Goal: Task Accomplishment & Management: Use online tool/utility

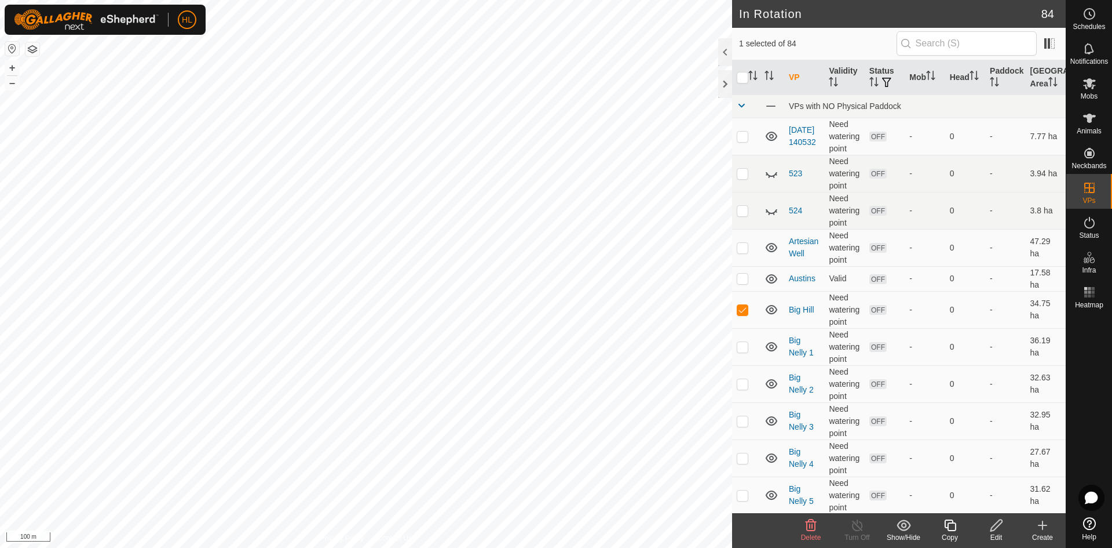
checkbox input "false"
checkbox input "true"
checkbox input "false"
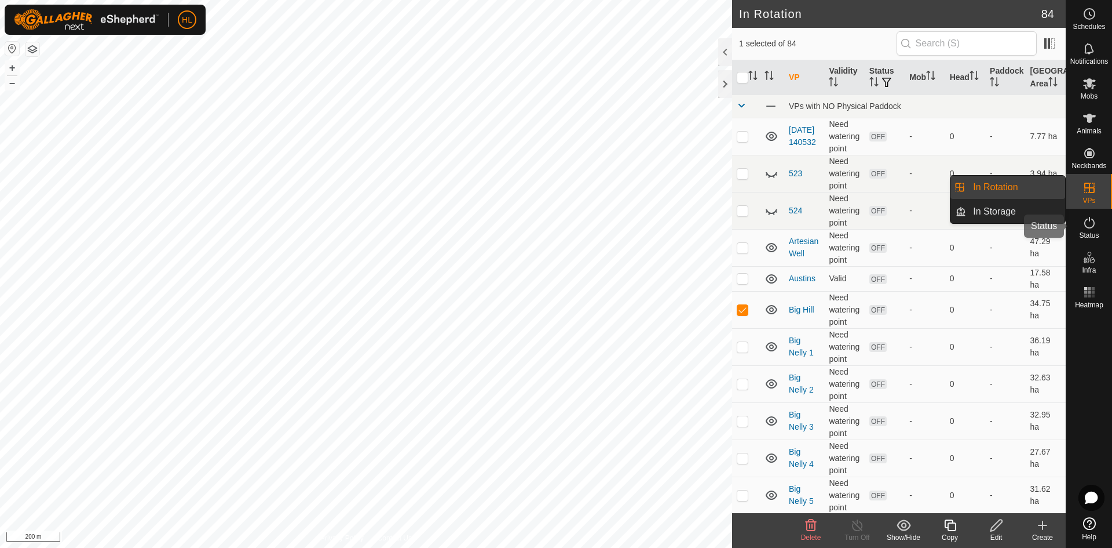
click at [1098, 221] on es-activation-svg-icon at bounding box center [1089, 222] width 21 height 19
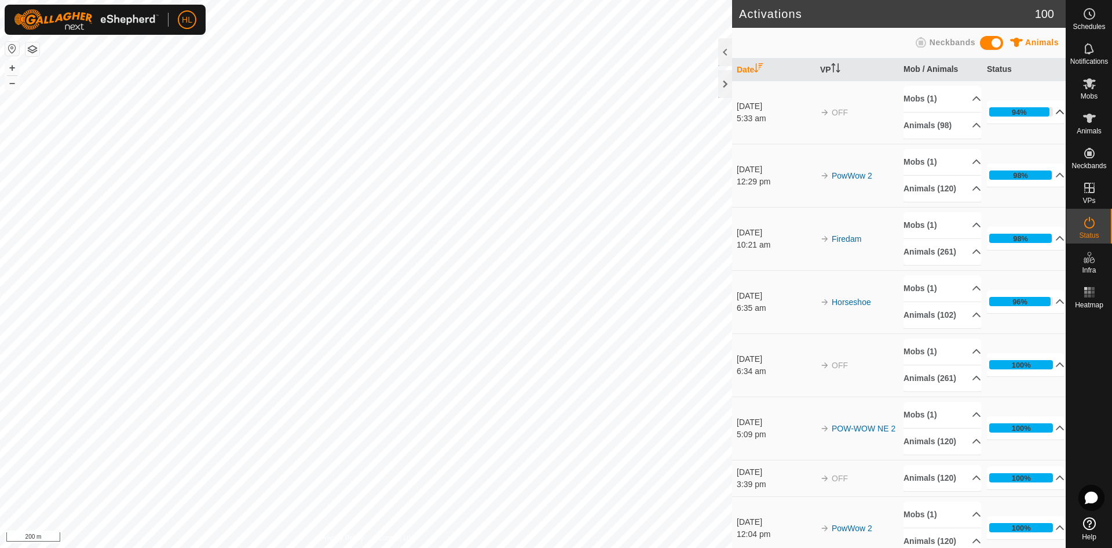
click at [1034, 108] on p-accordion-header "94%" at bounding box center [1026, 111] width 78 height 23
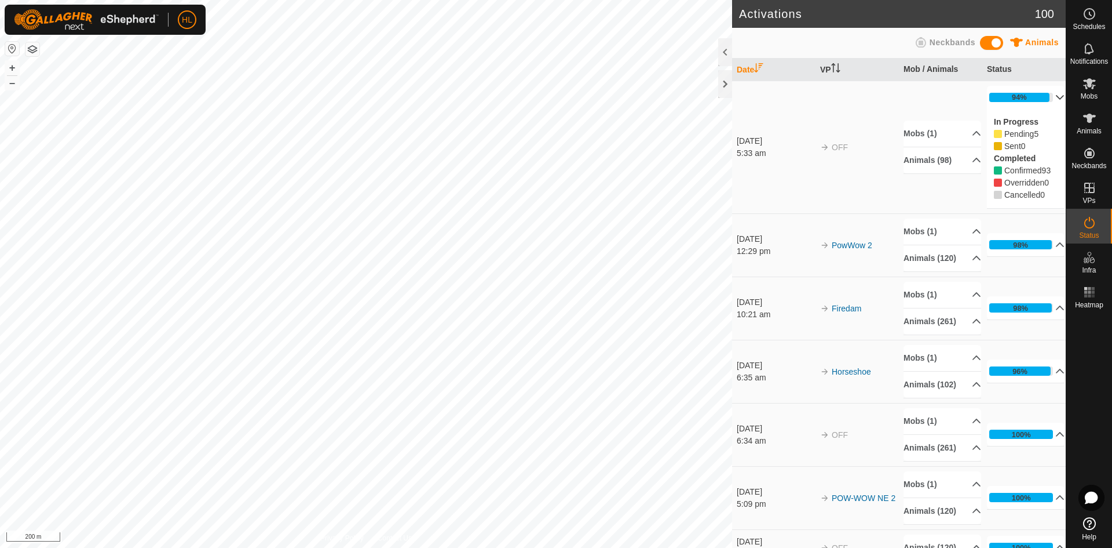
click at [1034, 108] on p-accordion-header "94%" at bounding box center [1026, 97] width 78 height 23
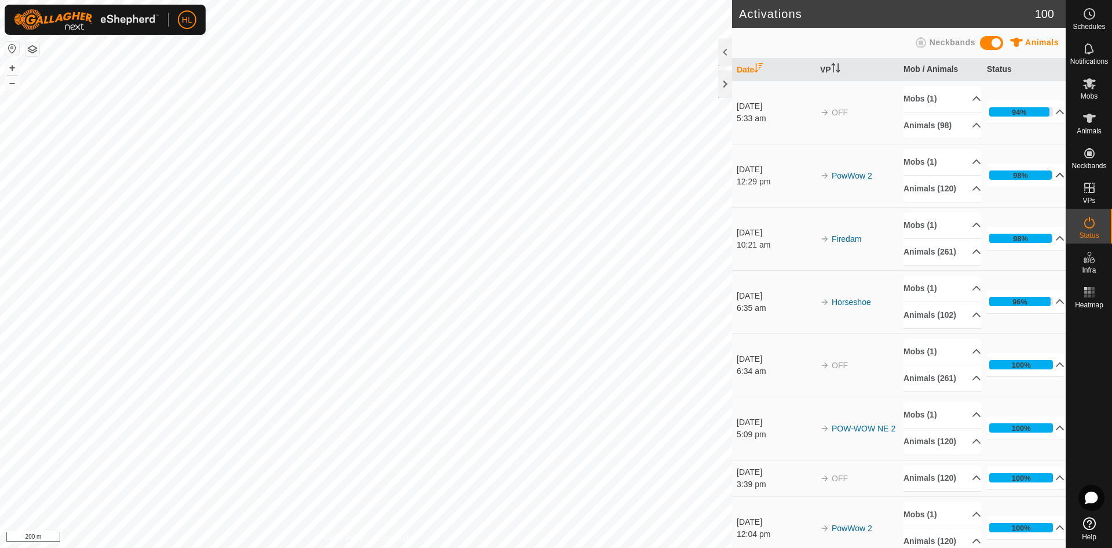
click at [1022, 185] on p-accordion-header "98%" at bounding box center [1026, 174] width 78 height 23
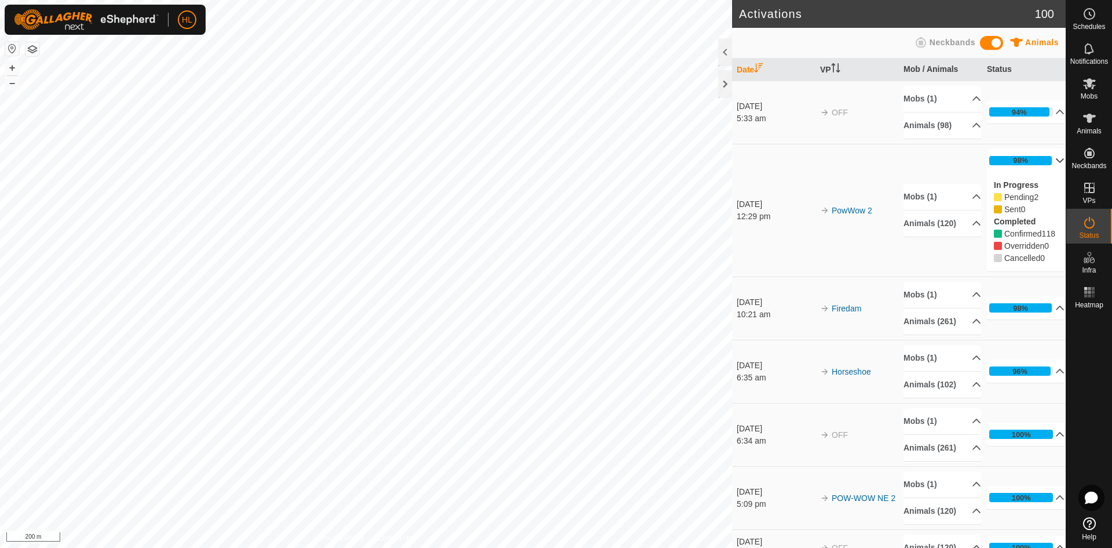
click at [1023, 167] on p-accordion-header "98%" at bounding box center [1026, 160] width 78 height 23
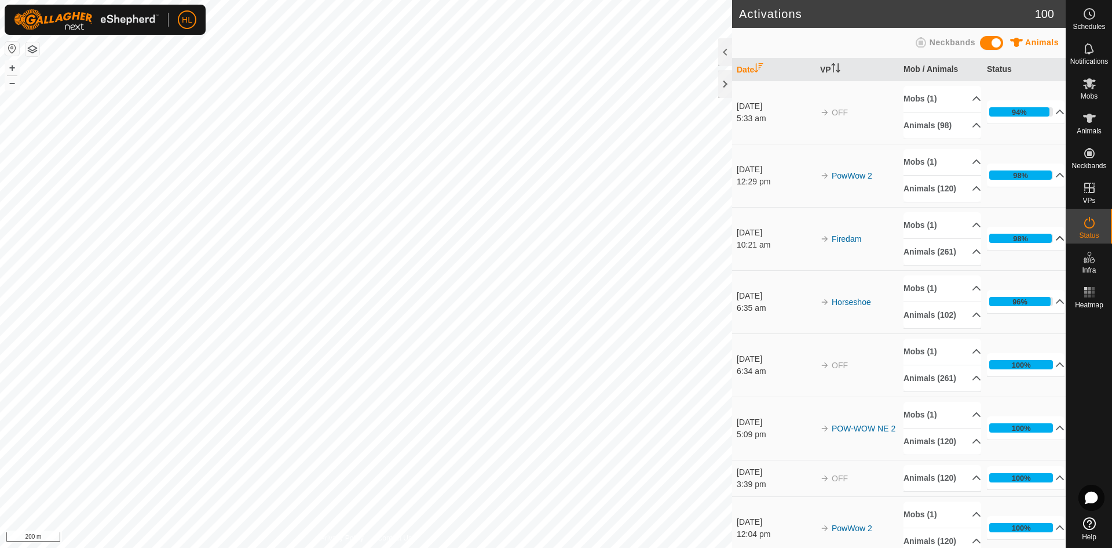
click at [1017, 250] on p-accordion-header "98%" at bounding box center [1026, 238] width 78 height 23
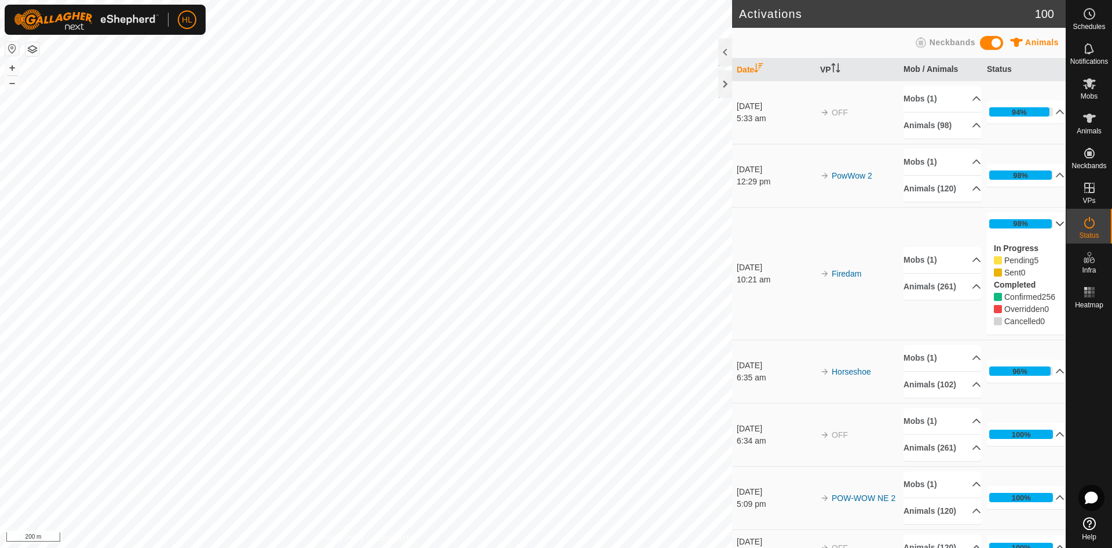
click at [1016, 235] on p-accordion-header "98%" at bounding box center [1026, 223] width 78 height 23
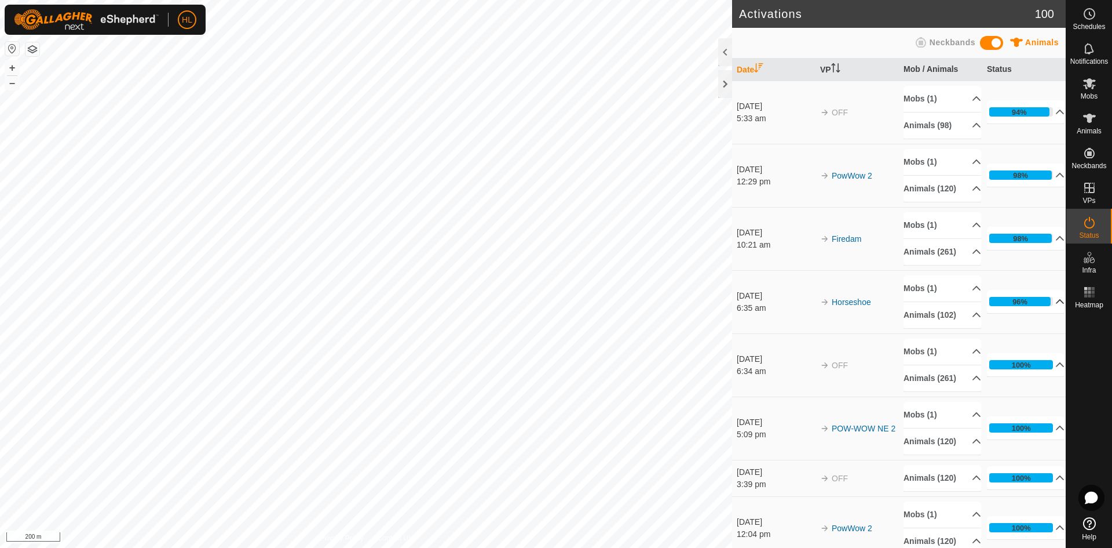
click at [1023, 313] on p-accordion-header "96%" at bounding box center [1026, 301] width 78 height 23
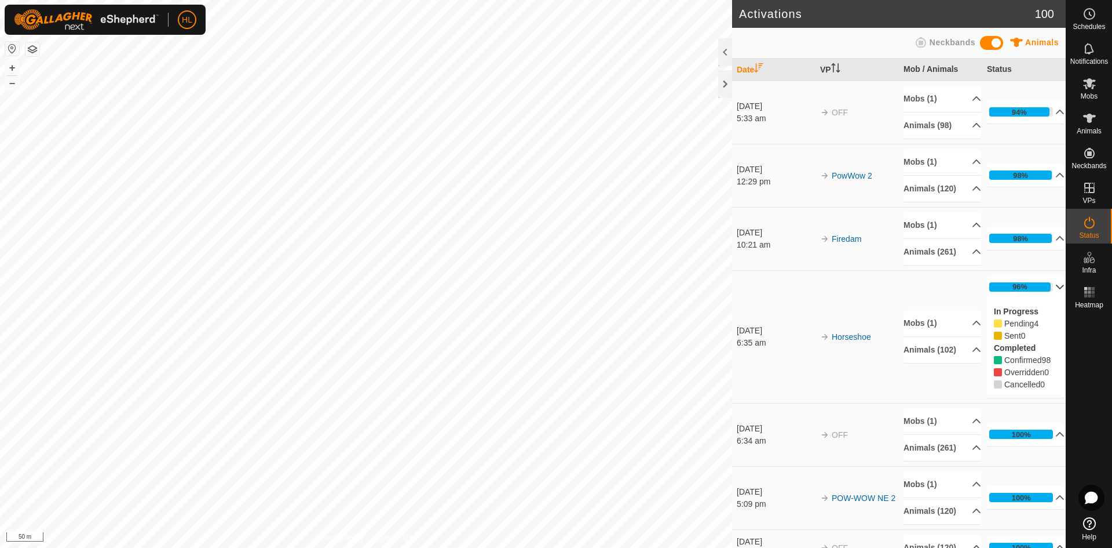
click at [768, 290] on div "Activations 100 Animals Neckbands Date VP Mob / Animals Status [DATE] 5:33 am O…" at bounding box center [533, 274] width 1066 height 548
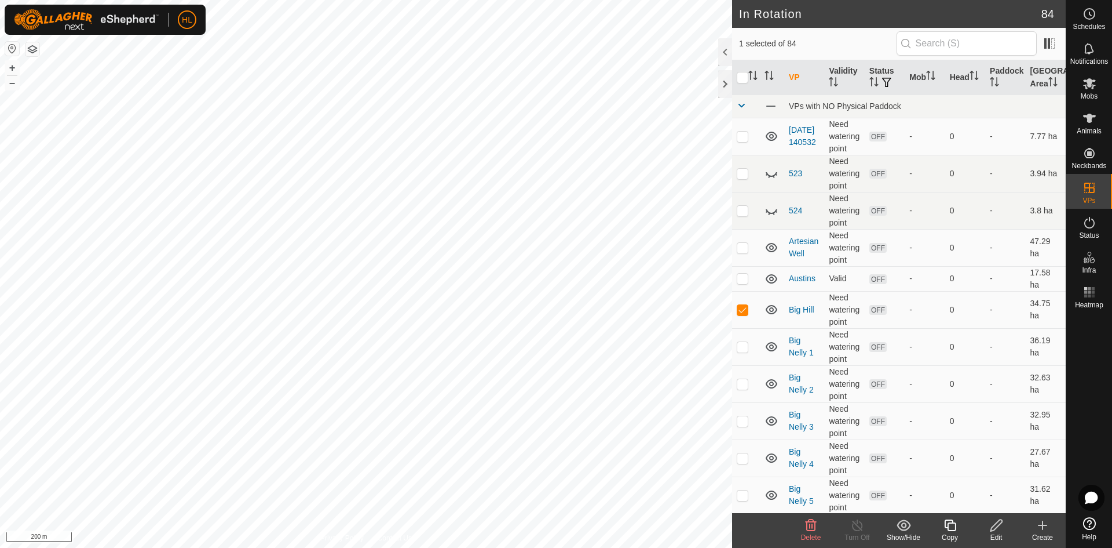
checkbox input "false"
checkbox input "true"
checkbox input "false"
checkbox input "true"
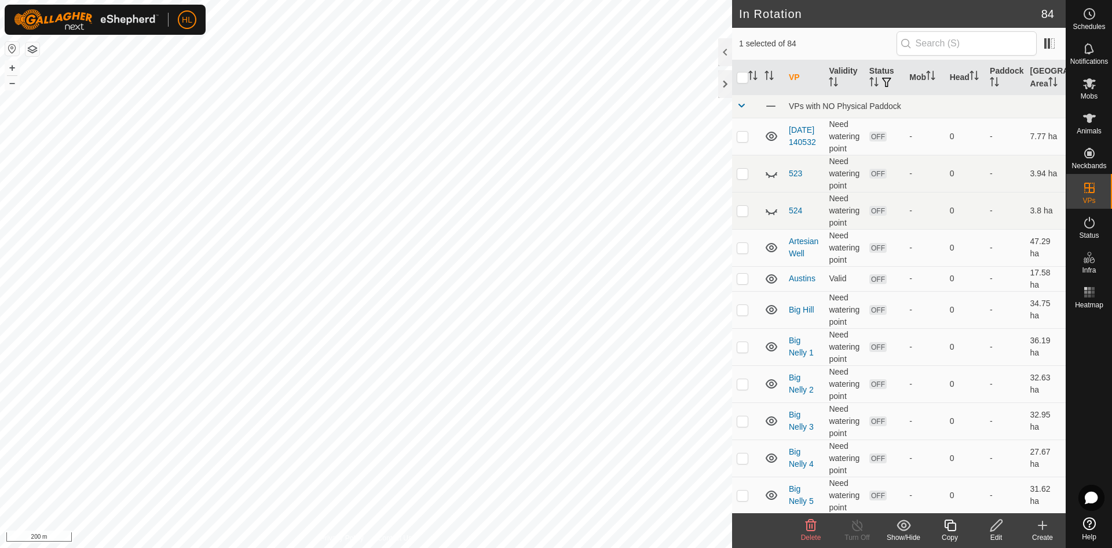
checkbox input "false"
checkbox input "true"
click at [1086, 222] on icon at bounding box center [1090, 223] width 14 height 14
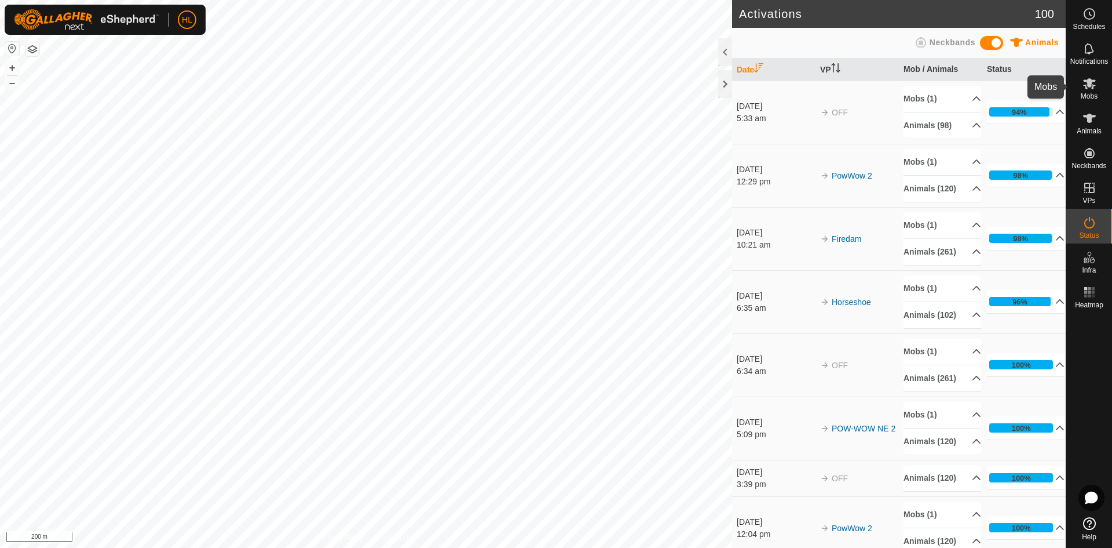
click at [1089, 86] on icon at bounding box center [1090, 83] width 13 height 11
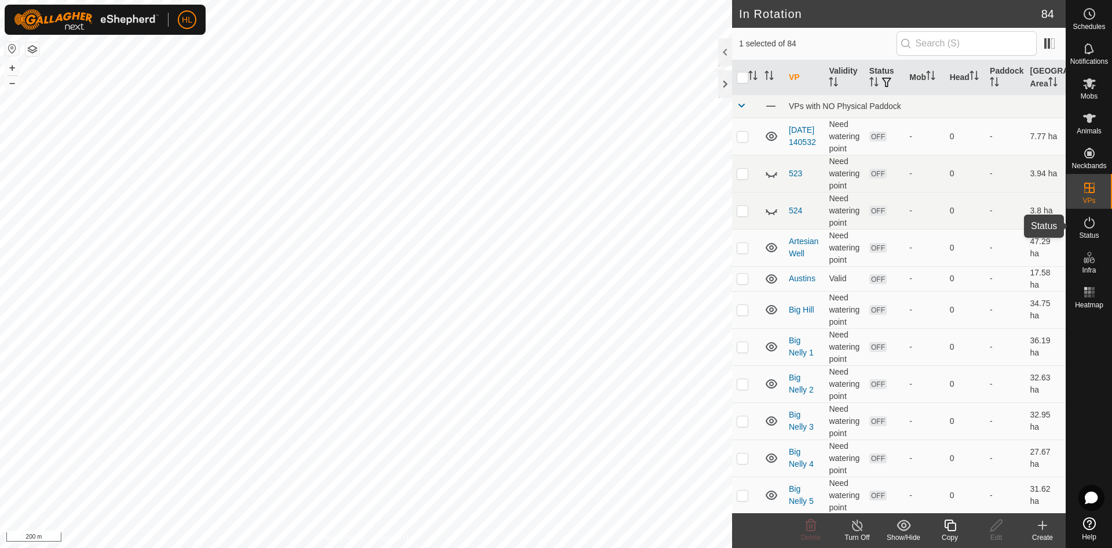
click at [1083, 224] on icon at bounding box center [1090, 223] width 14 height 14
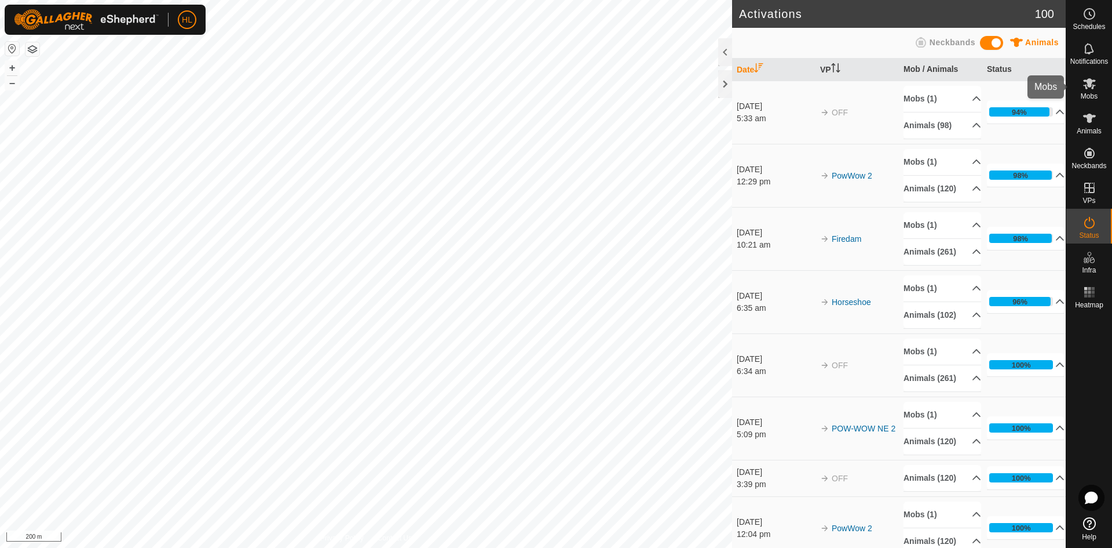
click at [1100, 83] on div "Mobs" at bounding box center [1090, 87] width 46 height 35
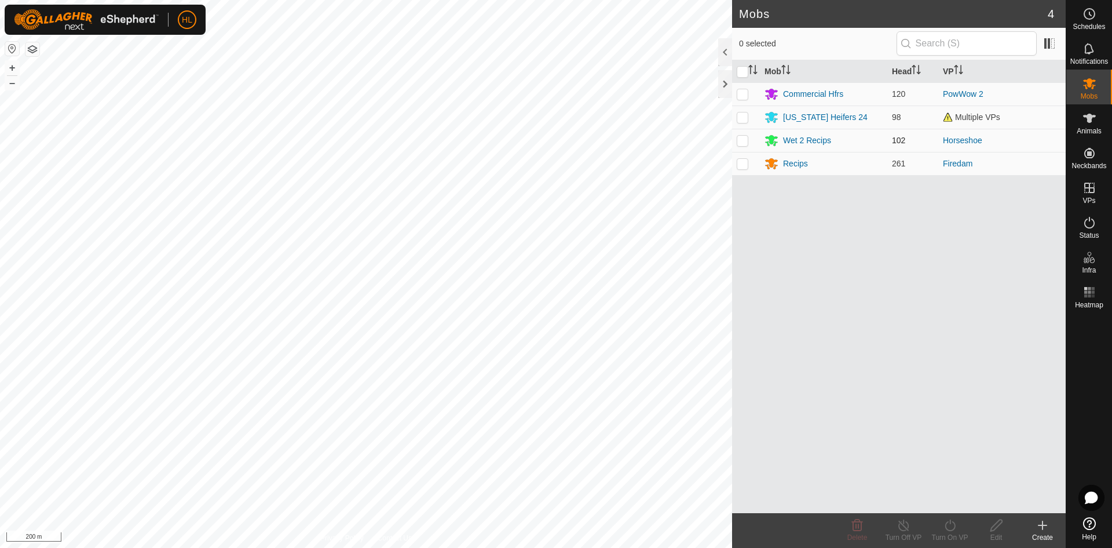
click at [750, 138] on td at bounding box center [746, 140] width 28 height 23
checkbox input "true"
click at [951, 534] on div "Turn On VP" at bounding box center [950, 537] width 46 height 10
click at [961, 491] on link "Now" at bounding box center [985, 499] width 115 height 23
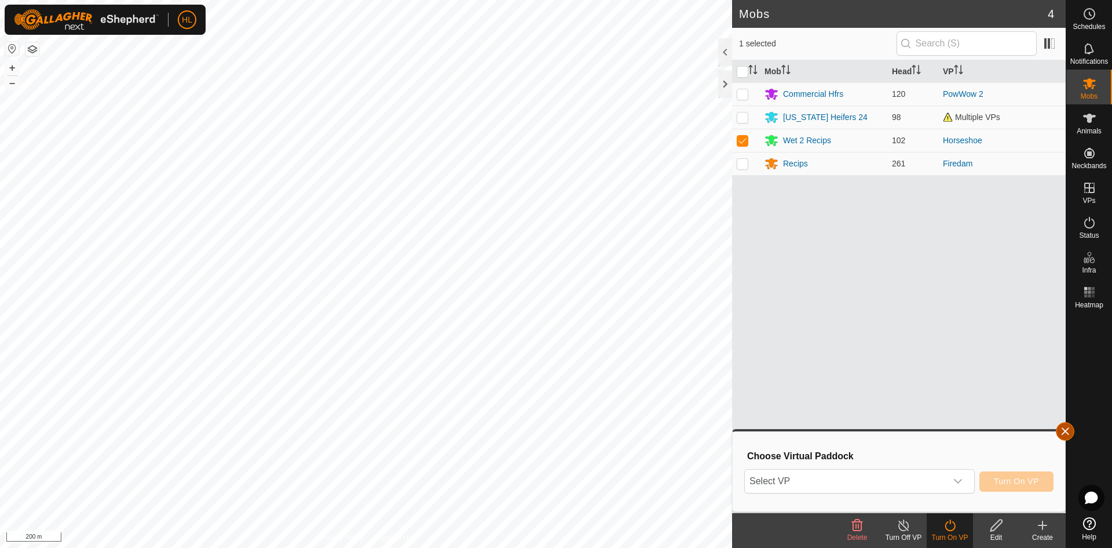
click at [1069, 431] on button "button" at bounding box center [1065, 431] width 19 height 19
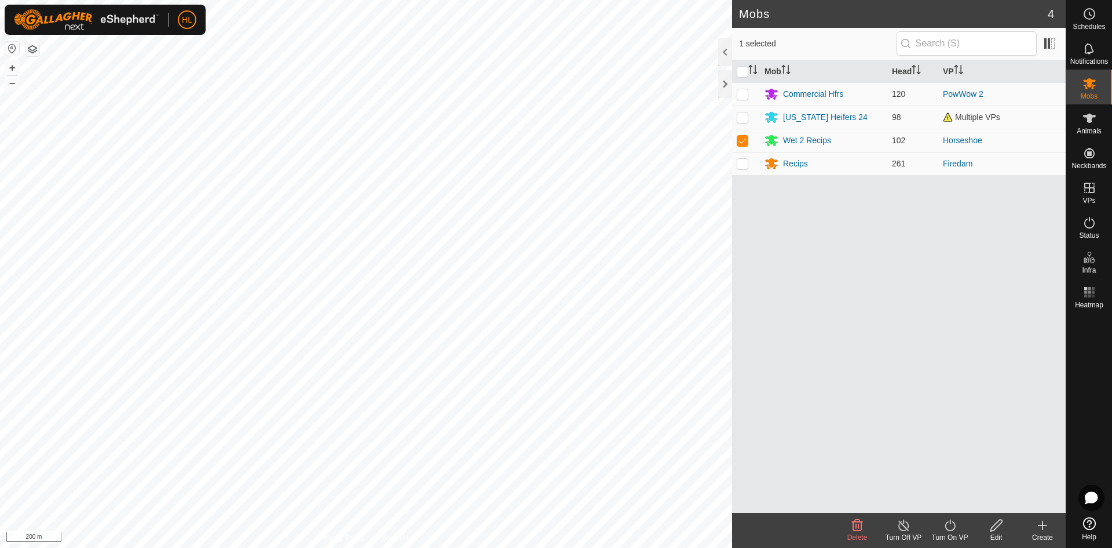
click at [894, 528] on turn-off-svg-icon at bounding box center [904, 525] width 46 height 14
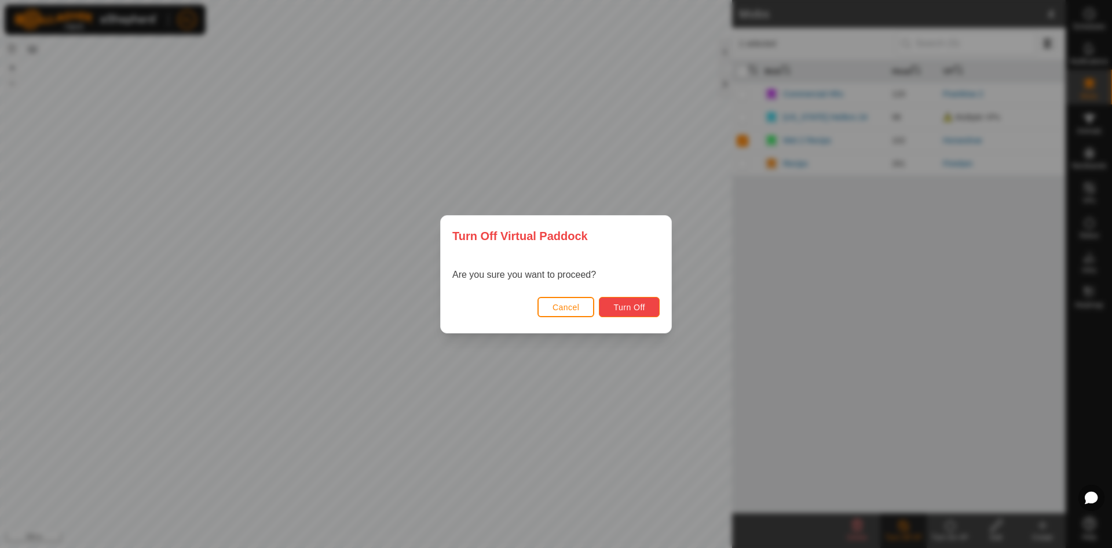
click at [633, 307] on span "Turn Off" at bounding box center [630, 306] width 32 height 9
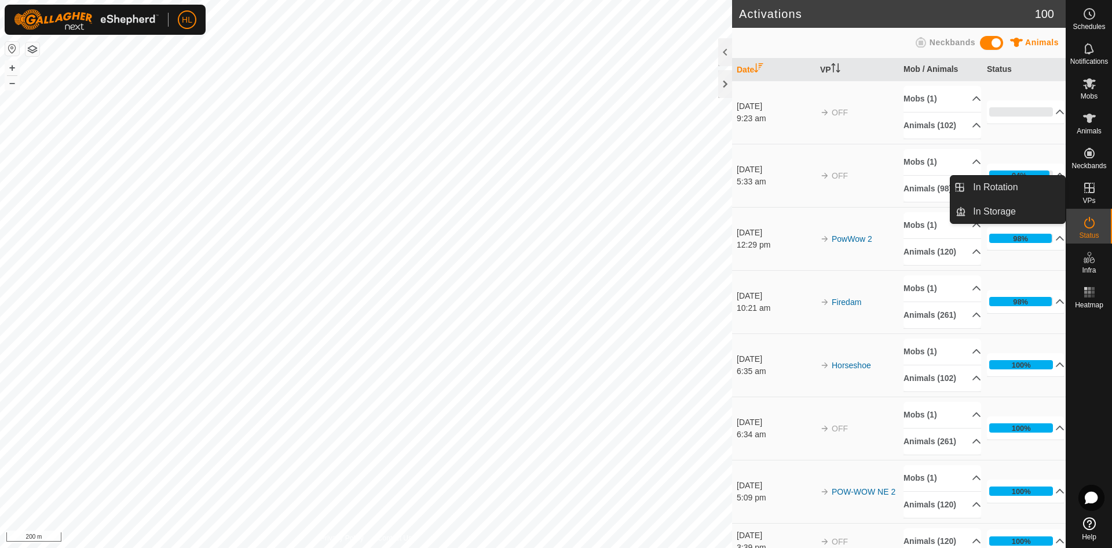
click at [1089, 192] on icon at bounding box center [1090, 188] width 14 height 14
click at [1016, 187] on link "In Rotation" at bounding box center [1015, 187] width 99 height 23
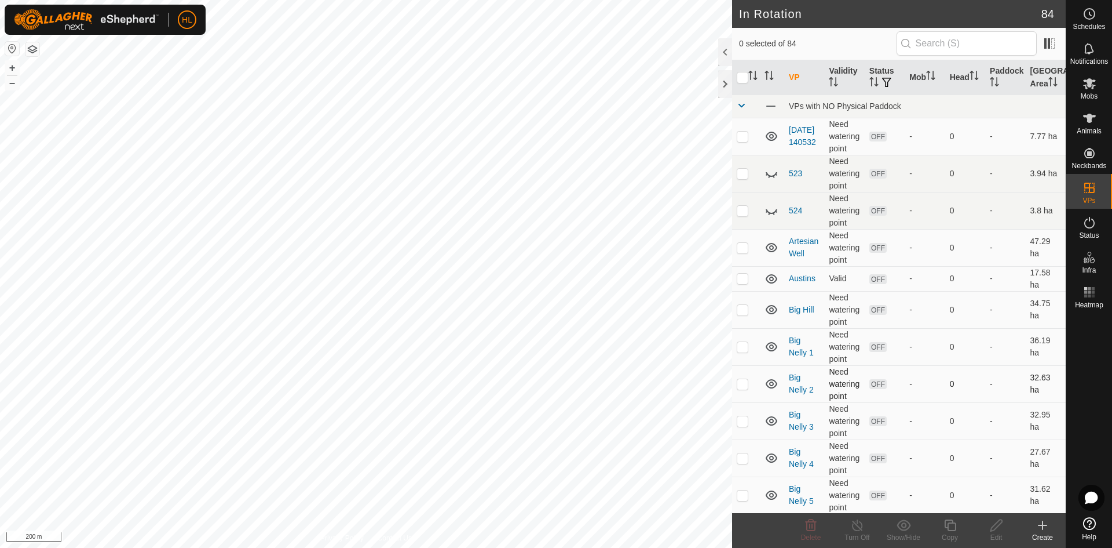
checkbox input "true"
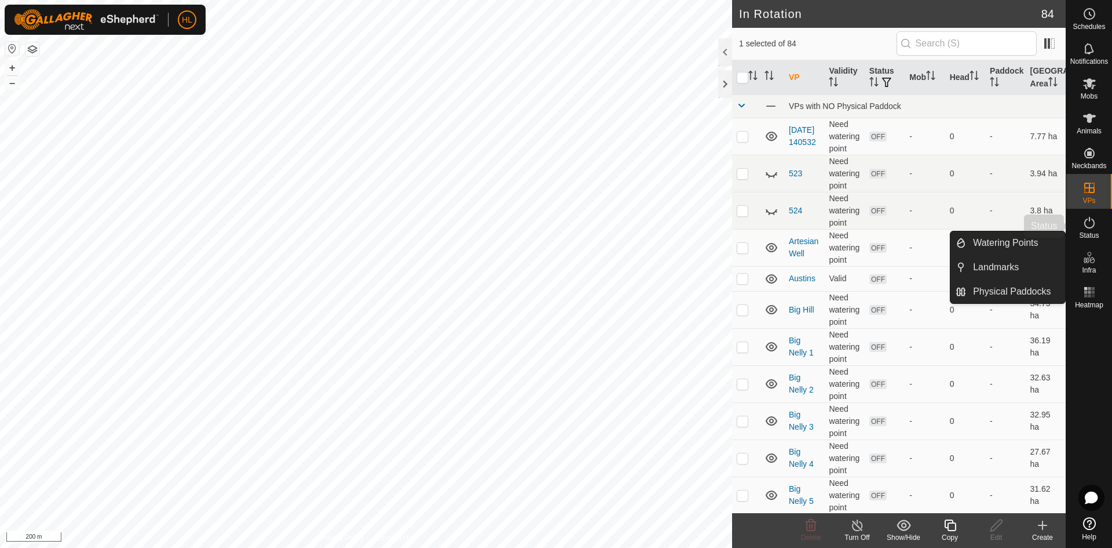
click at [1092, 225] on icon at bounding box center [1090, 223] width 14 height 14
click at [1092, 226] on icon at bounding box center [1090, 223] width 14 height 14
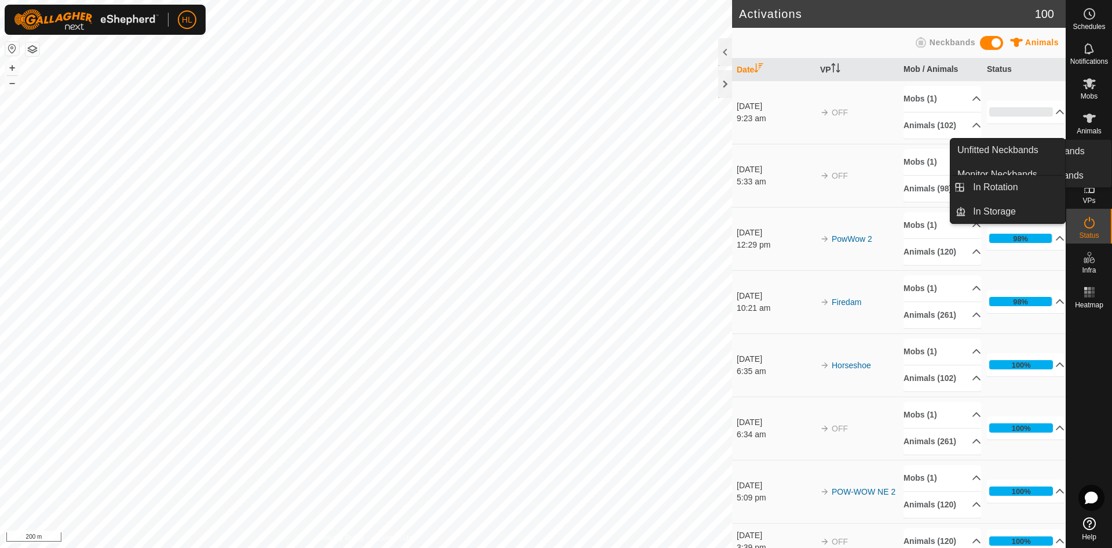
click at [1083, 195] on es-virtualpaddocks-svg-icon at bounding box center [1089, 187] width 21 height 19
click at [1012, 191] on link "In Rotation" at bounding box center [1015, 187] width 99 height 23
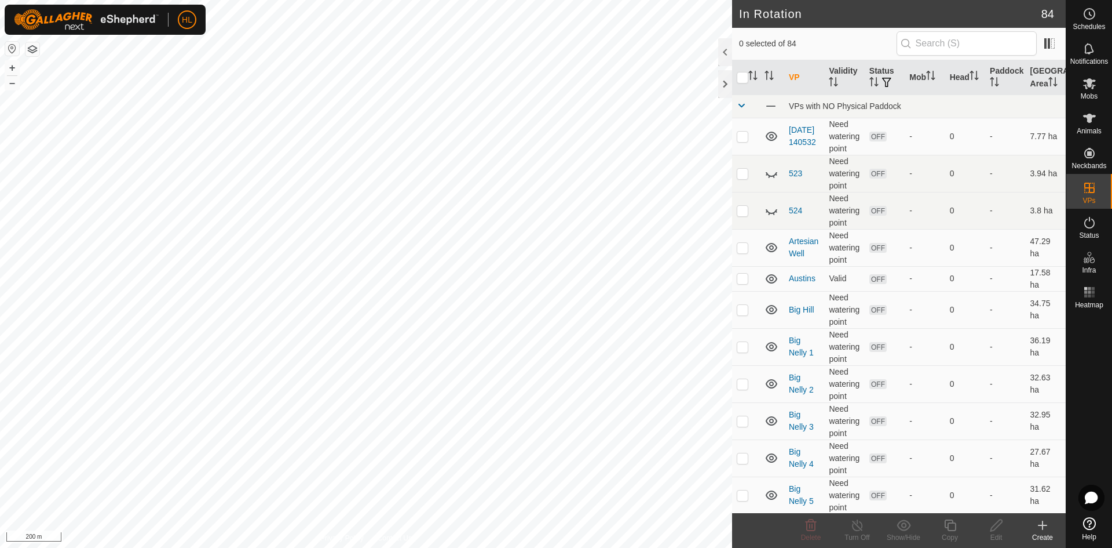
click at [1044, 525] on icon at bounding box center [1043, 525] width 8 height 0
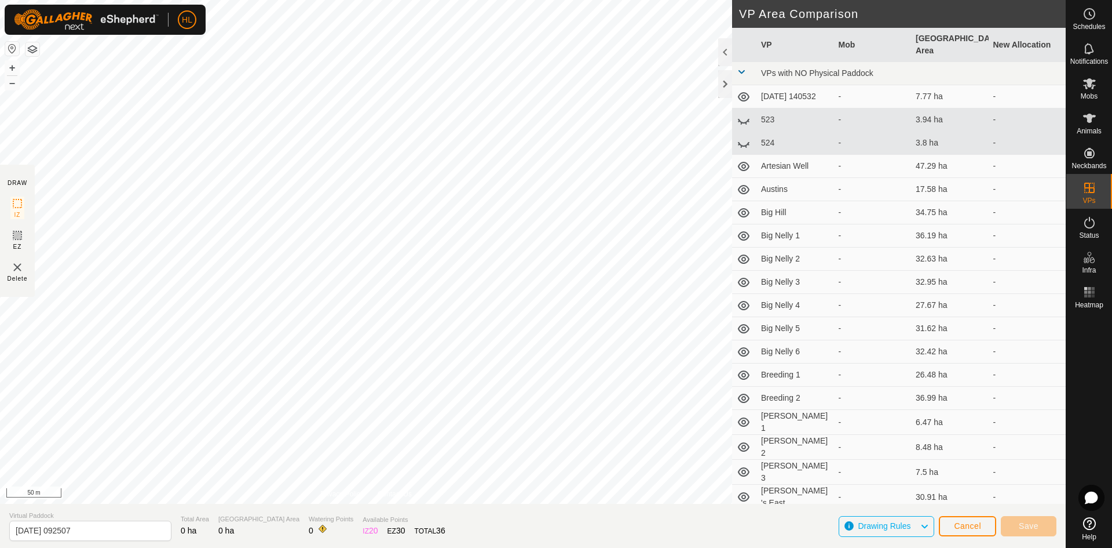
click at [769, 178] on div "DRAW IZ EZ Delete Privacy Policy Contact Us + – ⇧ i 50 m VP Area Comparison VP …" at bounding box center [533, 252] width 1066 height 504
click at [305, 0] on html "HL Schedules Notifications Mobs Animals Neckbands VPs Status Infra Heatmap Help…" at bounding box center [556, 274] width 1112 height 548
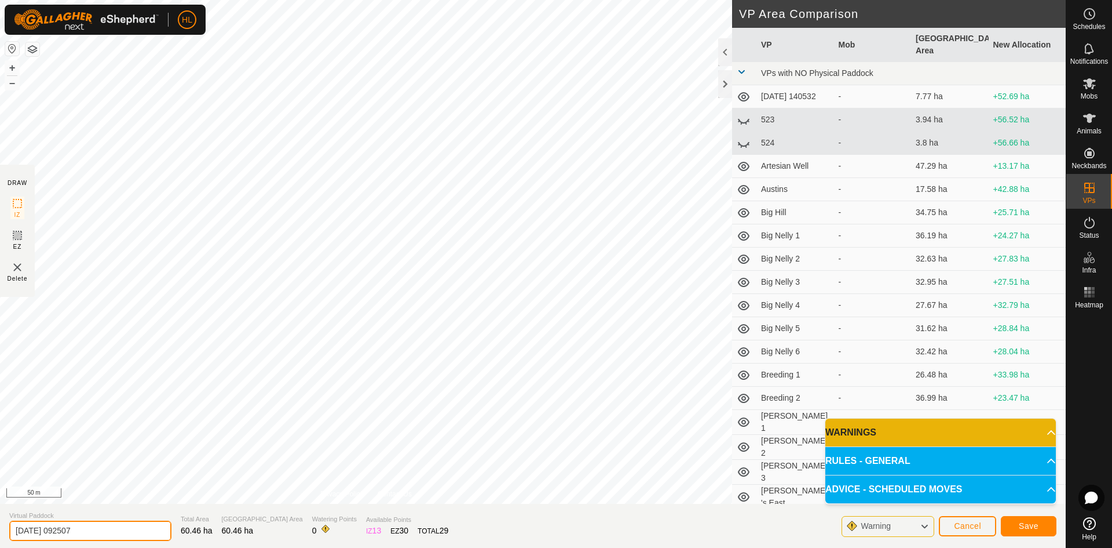
drag, startPoint x: 104, startPoint y: 532, endPoint x: 0, endPoint y: 542, distance: 104.2
click at [0, 542] on section "Virtual Paddock [DATE] 092507 Total Area 60.46 ha Grazing Area 60.46 ha Waterin…" at bounding box center [533, 526] width 1066 height 44
type input "Horseshoe Pasture"
click at [1034, 524] on span "Save" at bounding box center [1029, 525] width 20 height 9
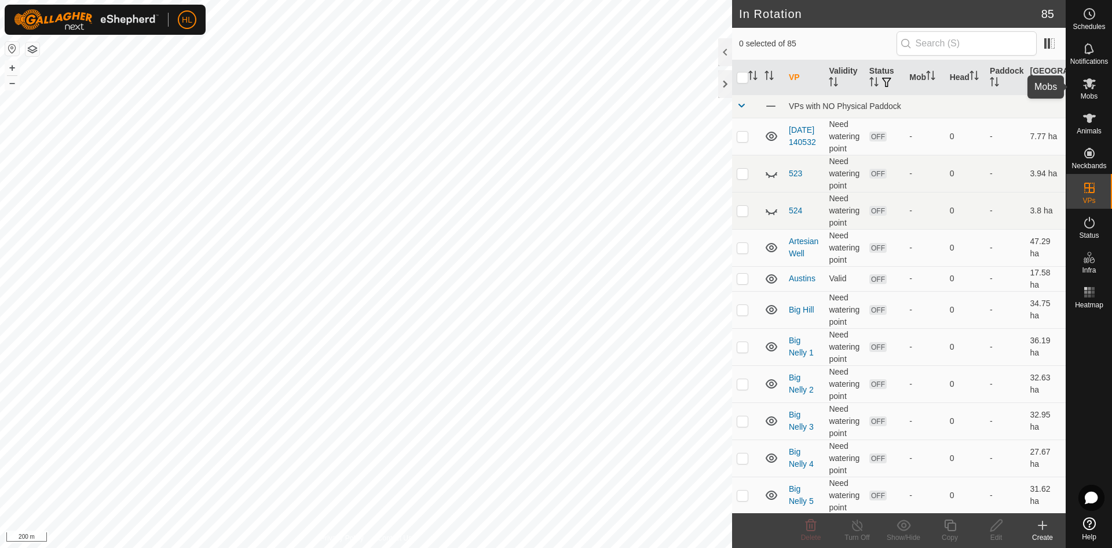
click at [1107, 88] on div "Mobs" at bounding box center [1090, 87] width 46 height 35
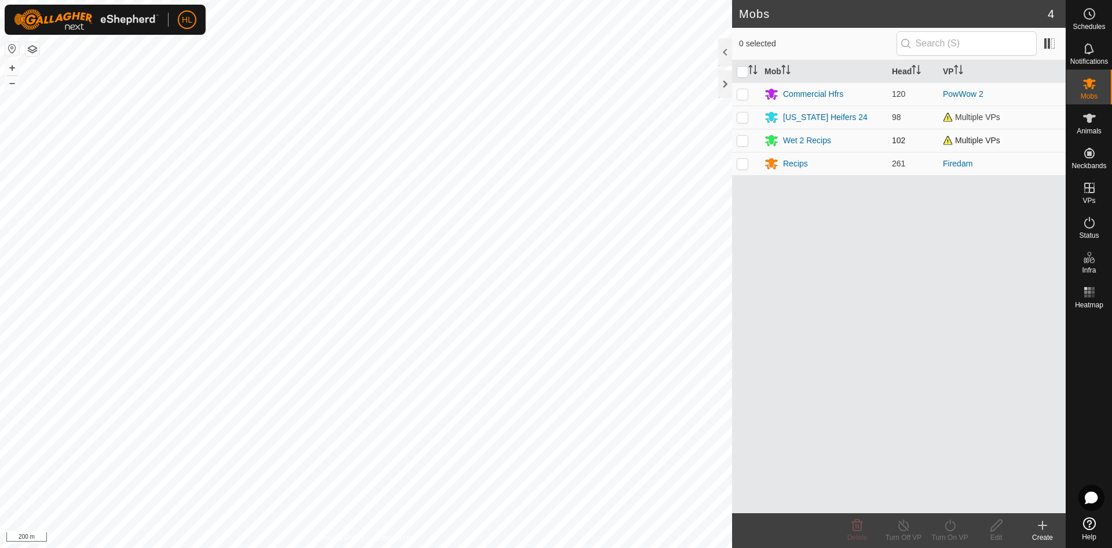
click at [743, 141] on p-checkbox at bounding box center [743, 140] width 12 height 9
checkbox input "true"
click at [957, 527] on icon at bounding box center [950, 525] width 14 height 14
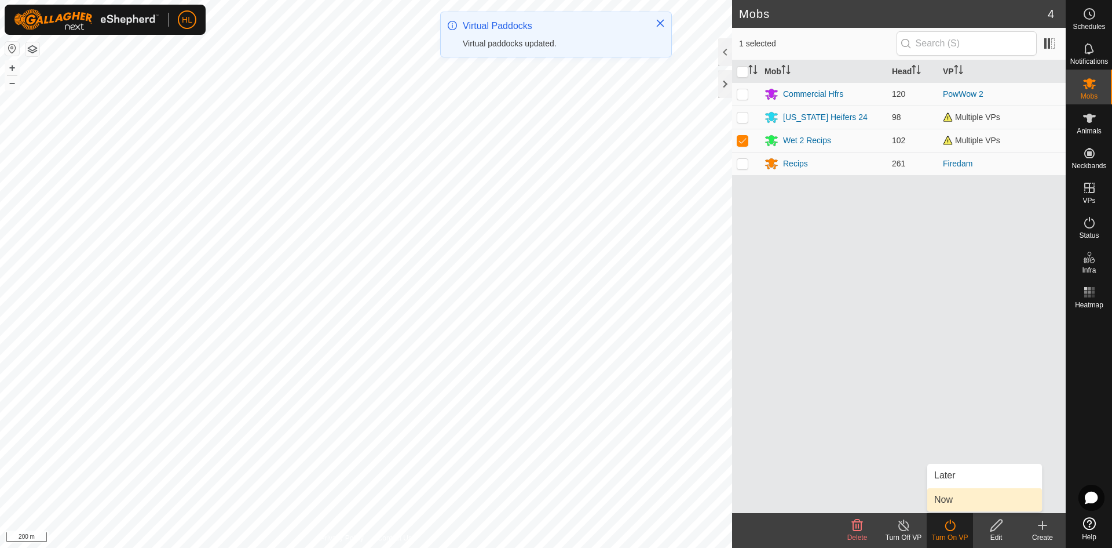
click at [962, 498] on link "Now" at bounding box center [985, 499] width 115 height 23
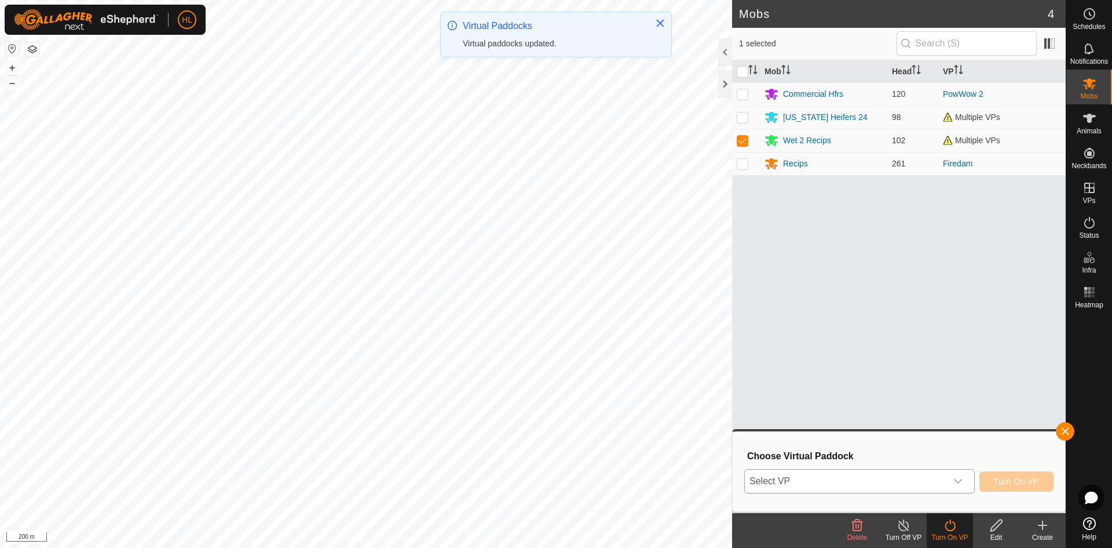
click at [940, 484] on span "Select VP" at bounding box center [846, 480] width 202 height 23
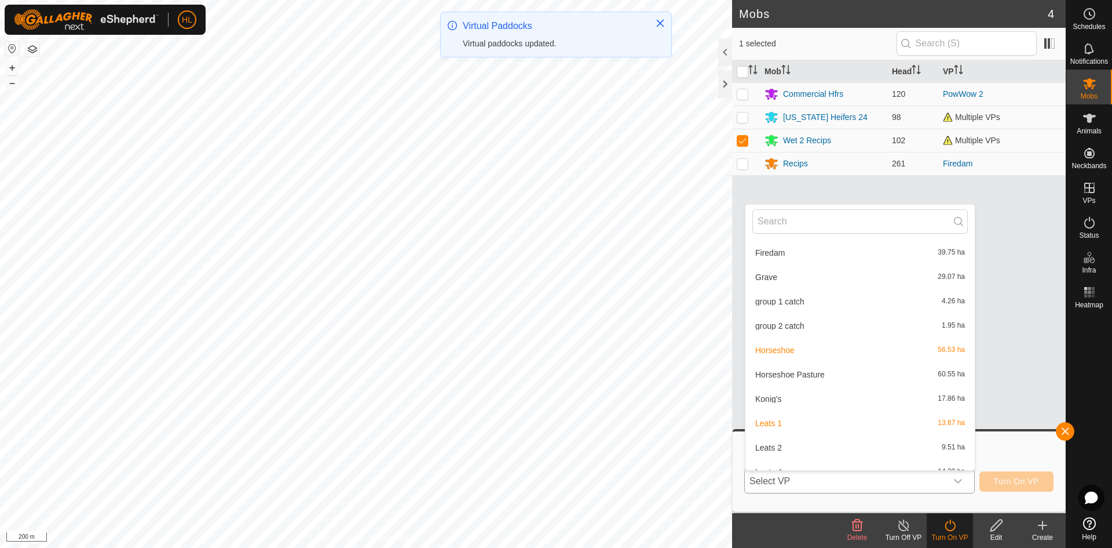
scroll to position [534, 0]
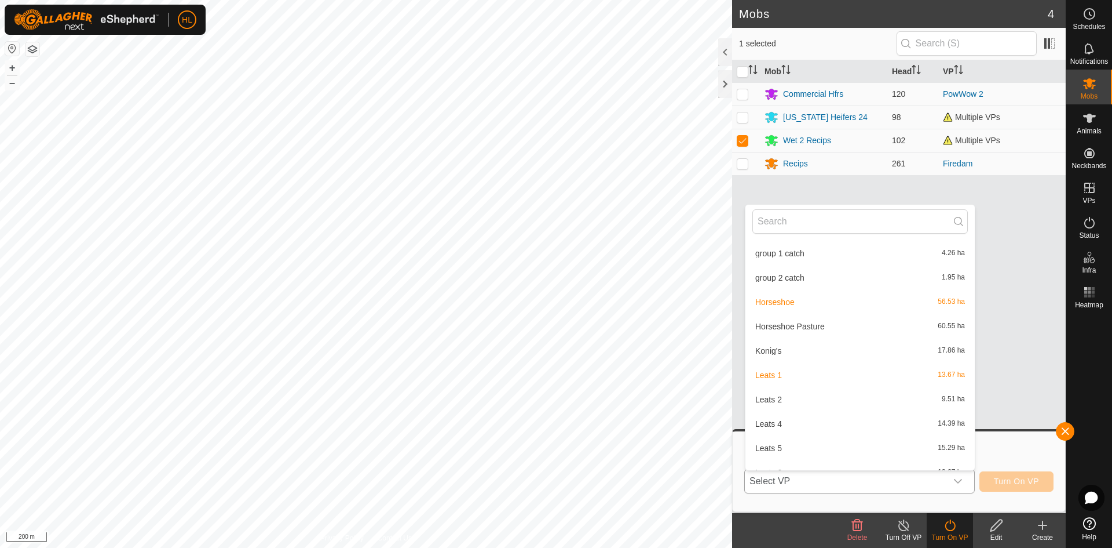
click at [814, 332] on li "Horseshoe Pasture 60.55 ha" at bounding box center [860, 326] width 229 height 23
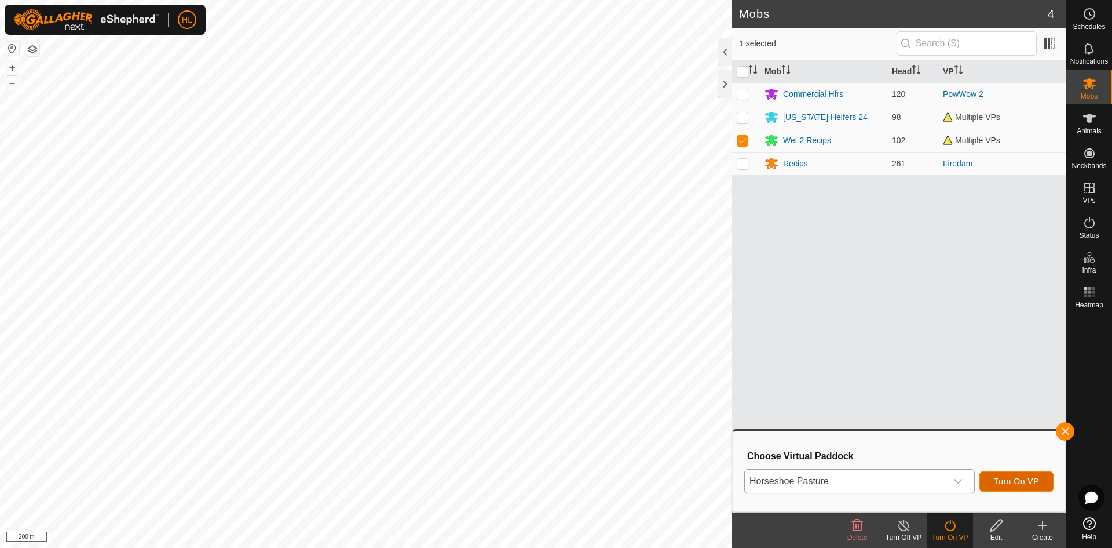
click at [1010, 488] on button "Turn On VP" at bounding box center [1017, 481] width 74 height 20
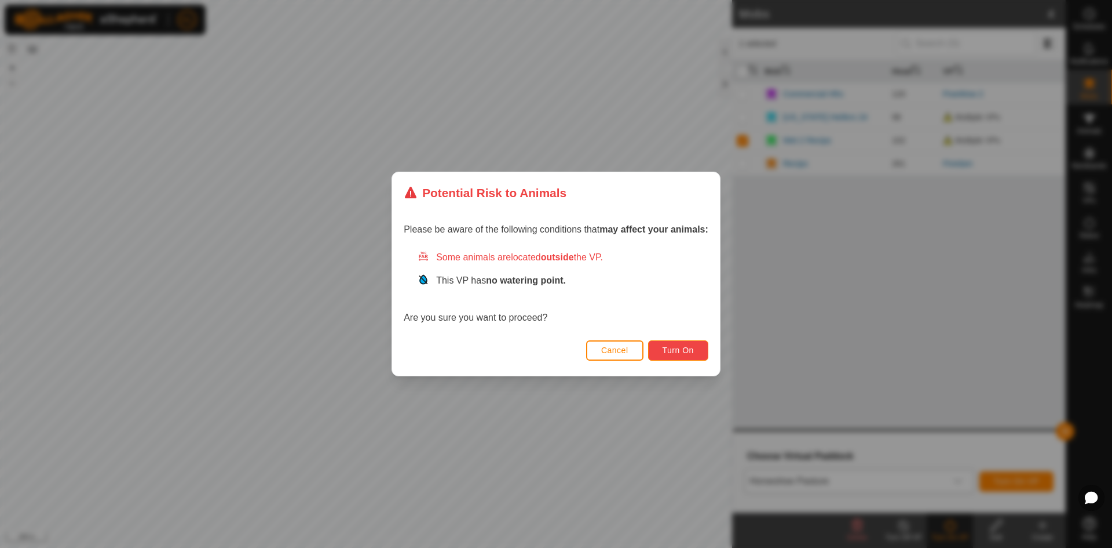
click at [665, 349] on span "Turn On" at bounding box center [678, 349] width 31 height 9
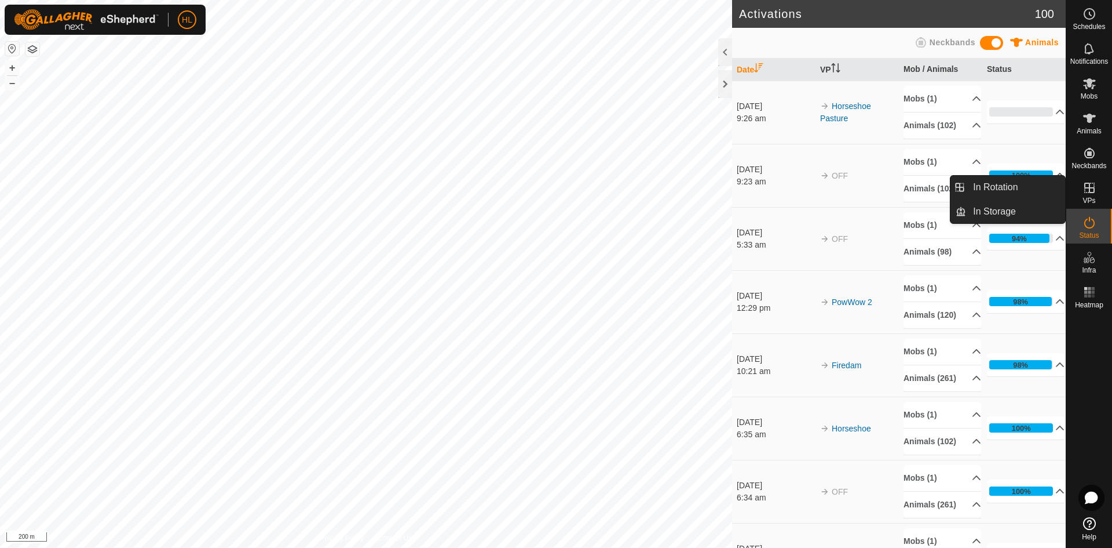
click at [1089, 182] on icon at bounding box center [1090, 188] width 14 height 14
click at [1017, 187] on link "In Rotation" at bounding box center [1015, 187] width 99 height 23
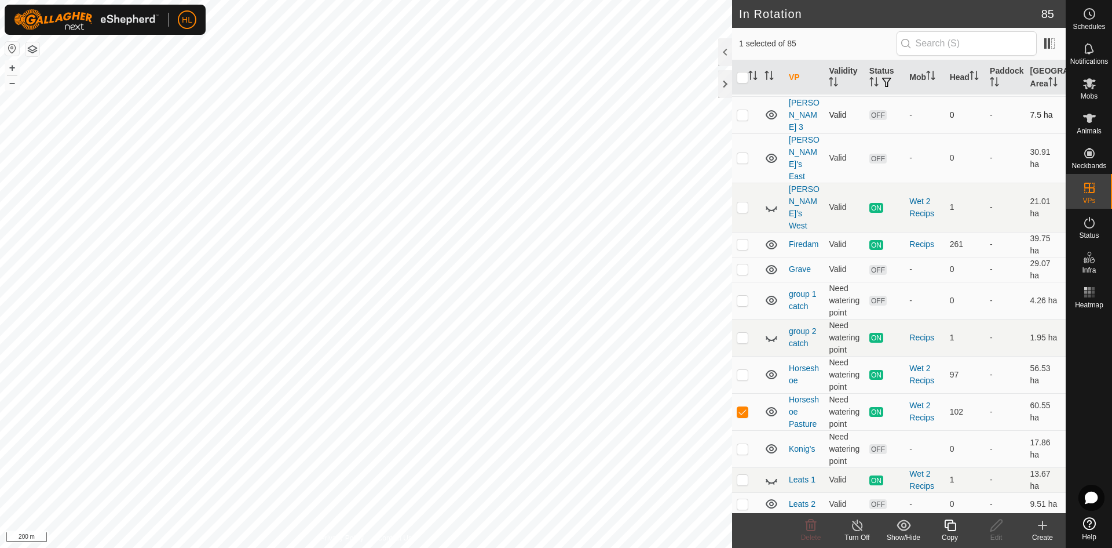
scroll to position [579, 0]
click at [739, 406] on p-checkbox at bounding box center [743, 410] width 12 height 9
checkbox input "false"
click at [742, 369] on p-checkbox at bounding box center [743, 373] width 12 height 9
checkbox input "true"
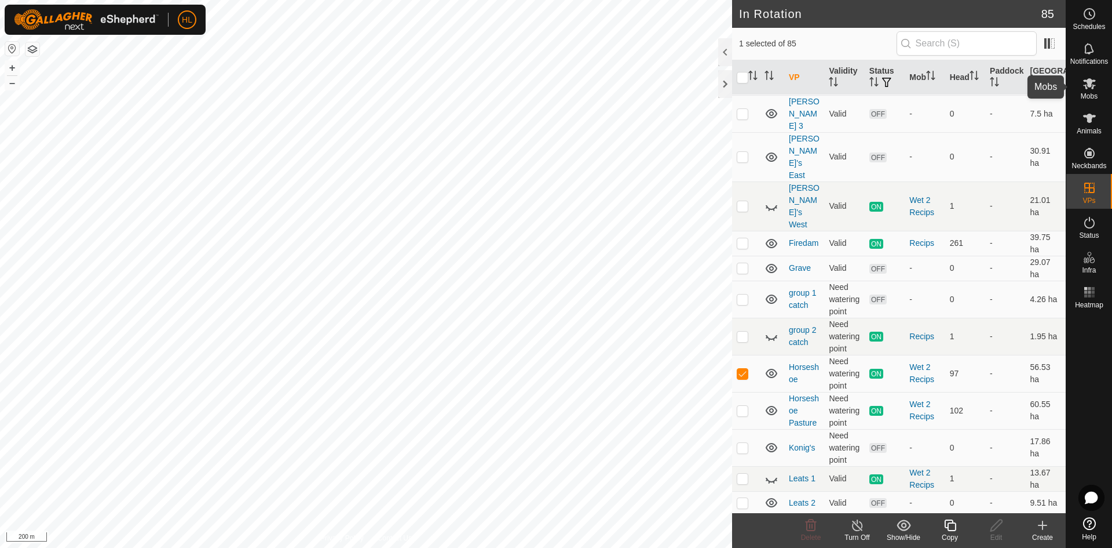
click at [1082, 92] on es-mob-svg-icon at bounding box center [1089, 83] width 21 height 19
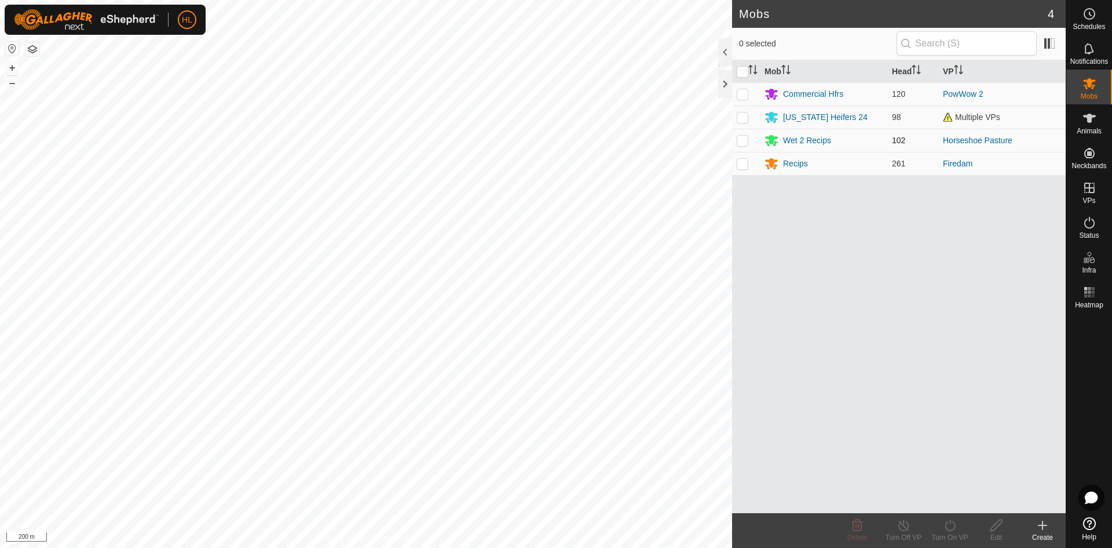
click at [740, 140] on p-checkbox at bounding box center [743, 140] width 12 height 9
checkbox input "true"
click at [916, 529] on turn-off-svg-icon at bounding box center [904, 525] width 46 height 14
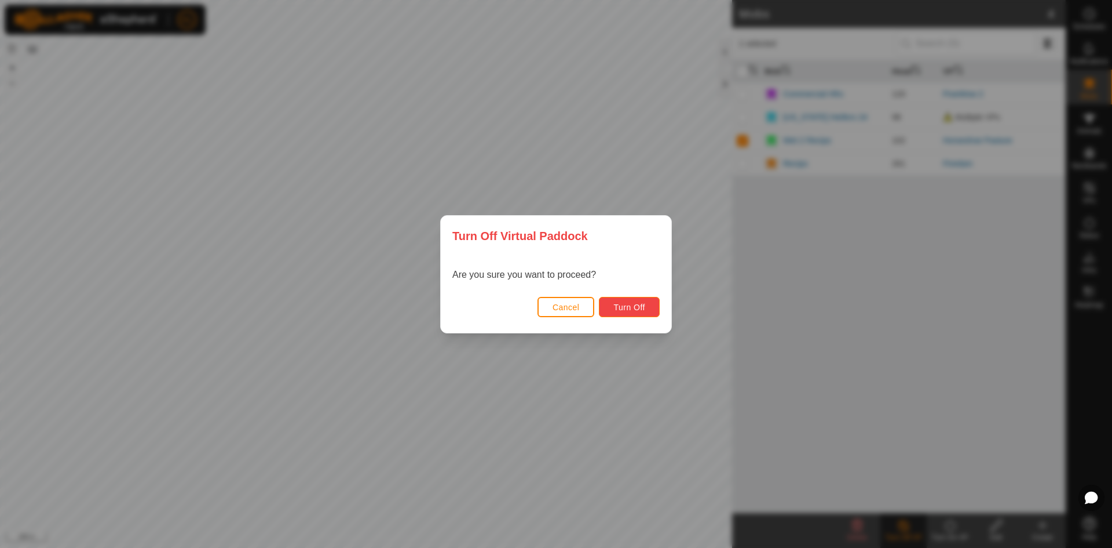
click at [633, 302] on span "Turn Off" at bounding box center [630, 306] width 32 height 9
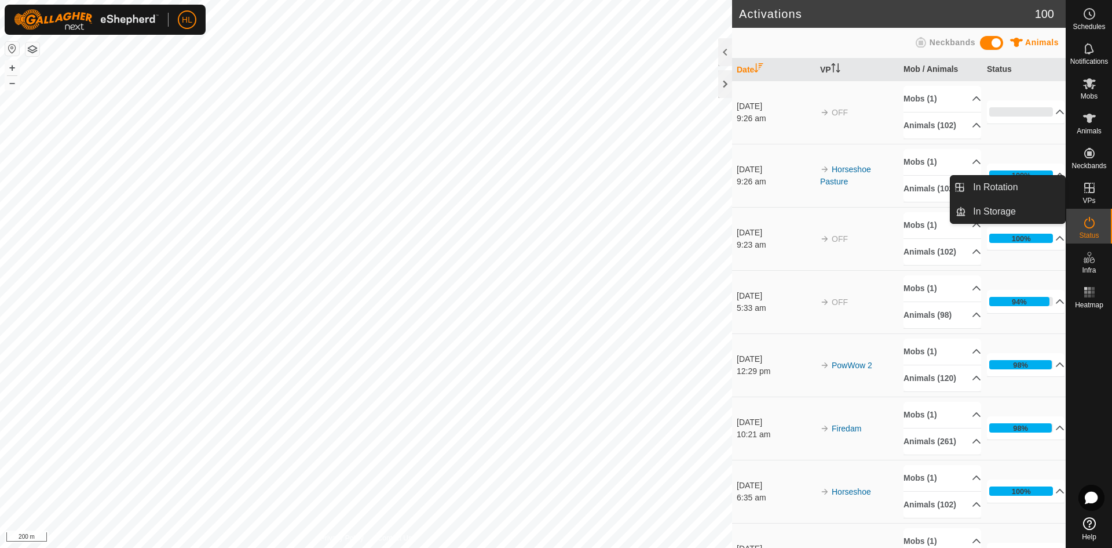
click at [1079, 189] on es-virtualpaddocks-svg-icon at bounding box center [1089, 187] width 21 height 19
click at [1004, 189] on link "In Rotation" at bounding box center [1015, 187] width 99 height 23
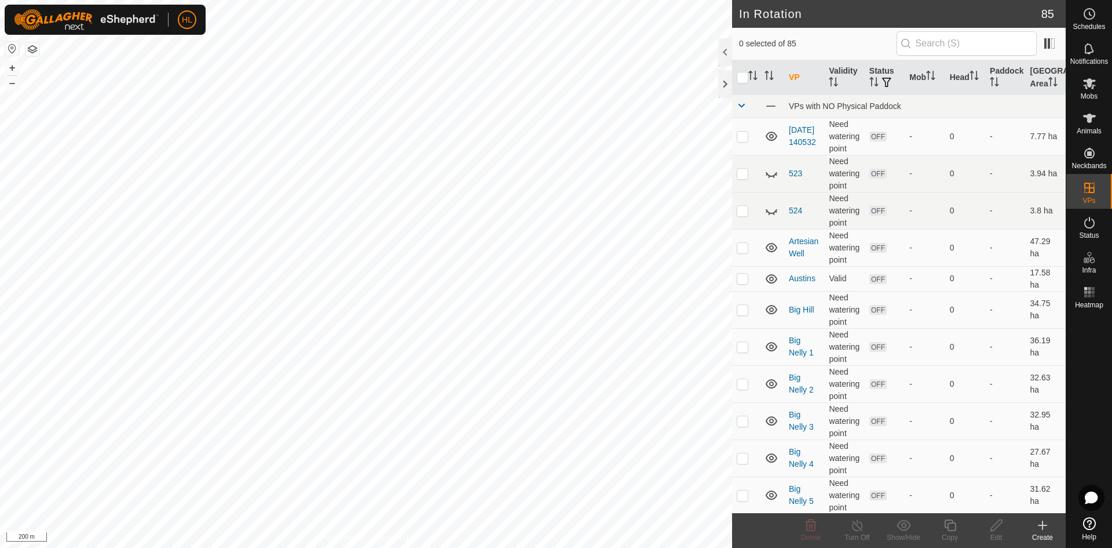
click at [1042, 533] on div "Create" at bounding box center [1043, 537] width 46 height 10
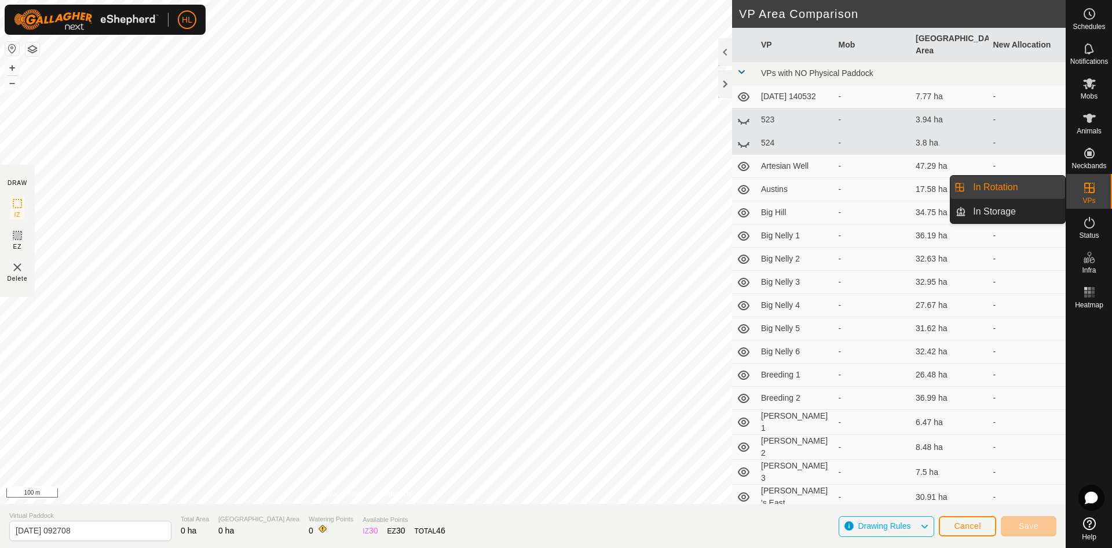
click at [1098, 195] on es-virtualpaddocks-svg-icon at bounding box center [1089, 187] width 21 height 19
click at [1032, 188] on link "In Rotation" at bounding box center [1015, 187] width 99 height 23
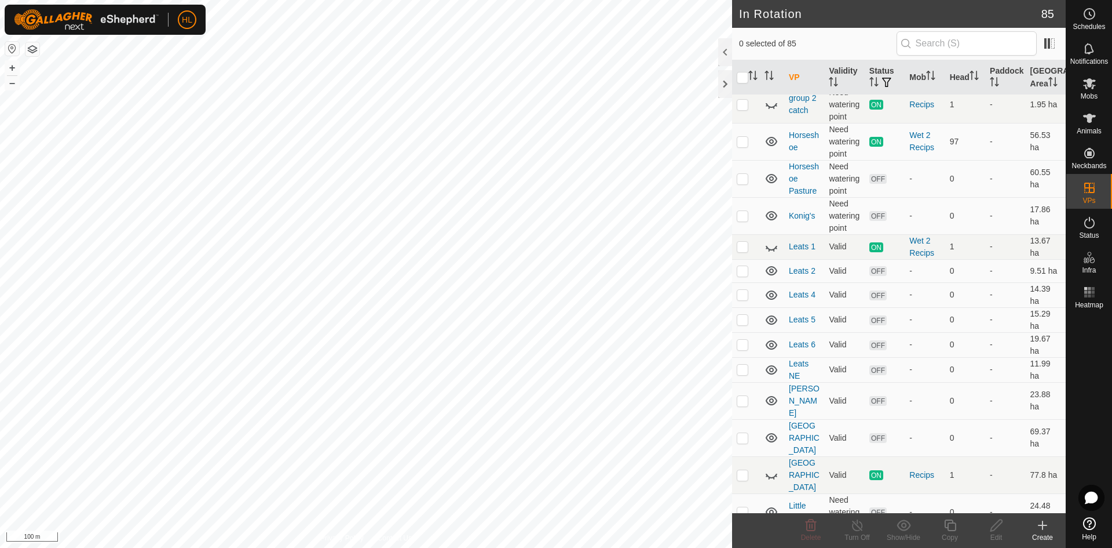
scroll to position [753, 0]
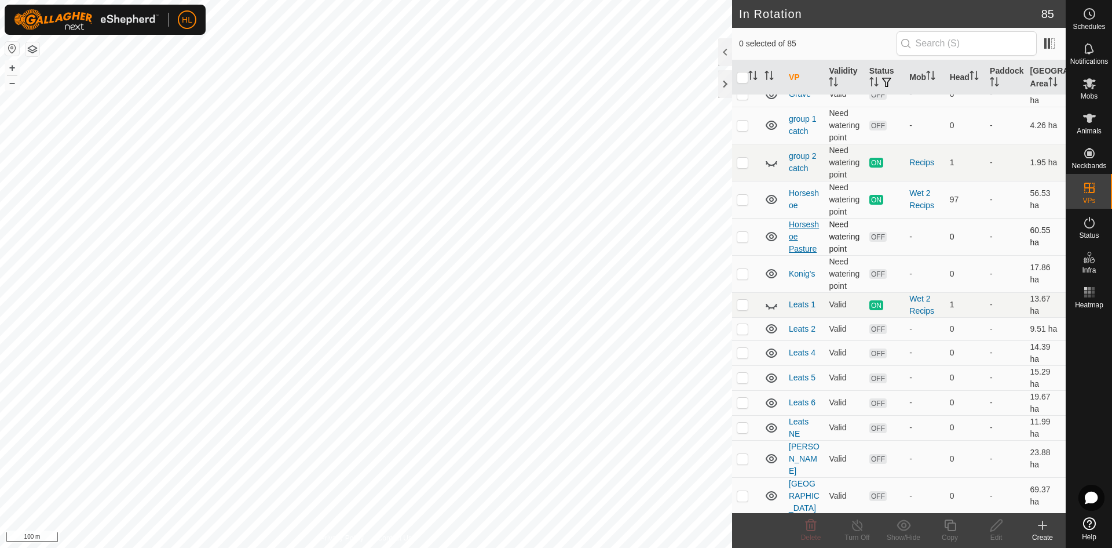
click at [801, 220] on link "Horseshoe Pasture" at bounding box center [804, 237] width 30 height 34
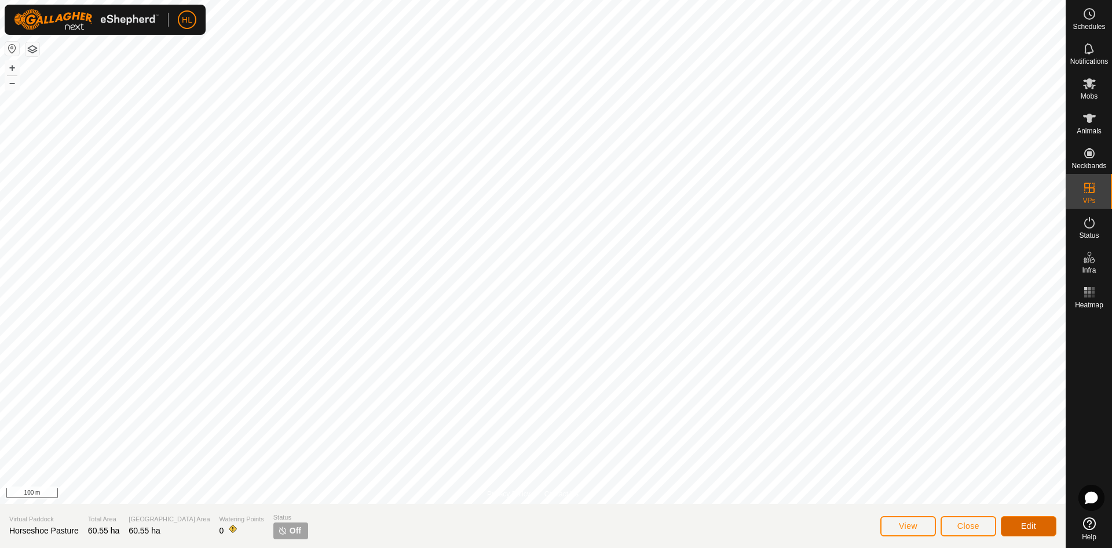
click at [1034, 521] on span "Edit" at bounding box center [1029, 525] width 15 height 9
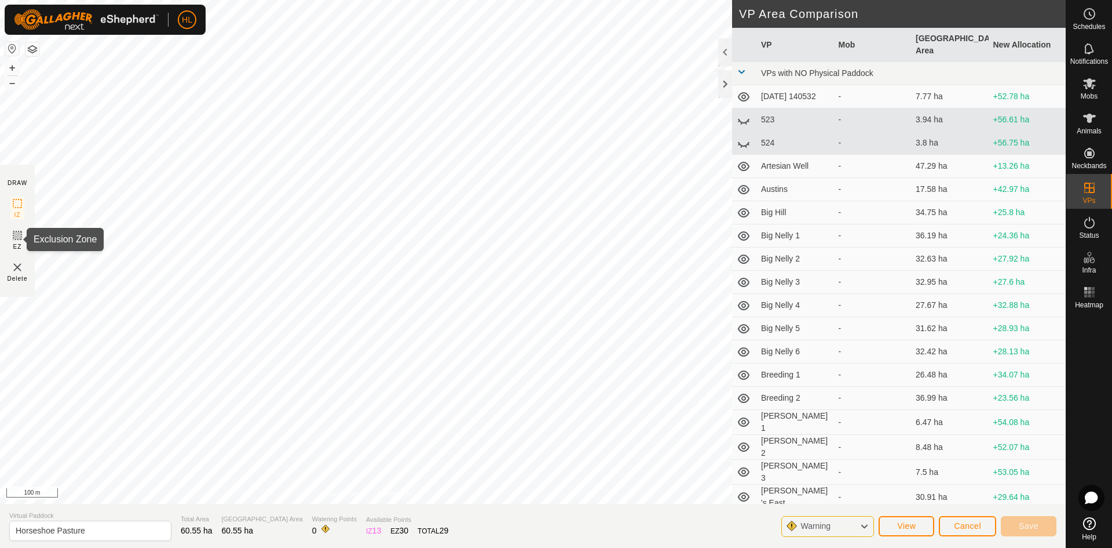
click at [15, 237] on icon at bounding box center [17, 235] width 14 height 14
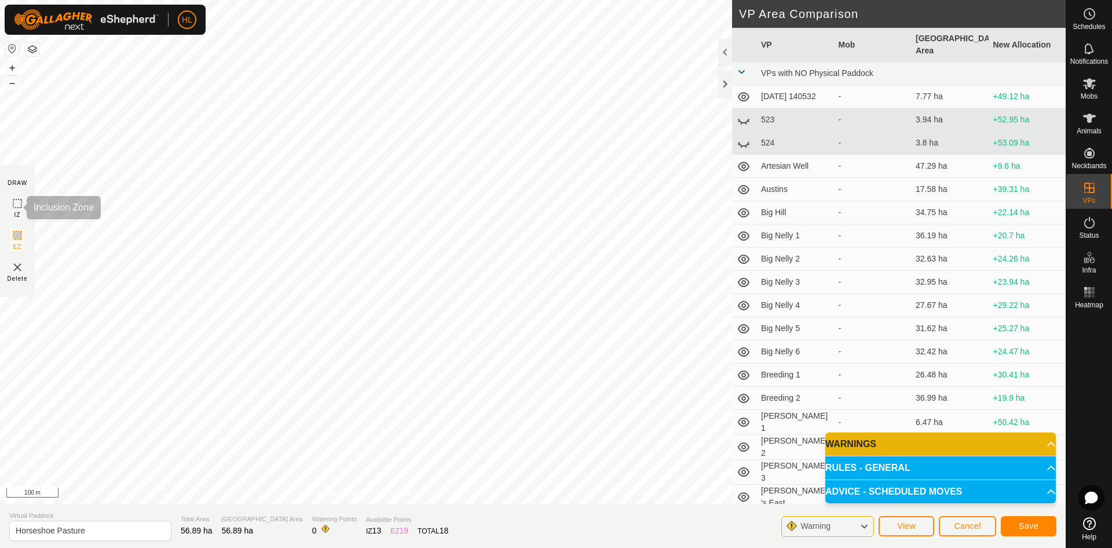
click at [19, 207] on icon at bounding box center [17, 203] width 14 height 14
click at [1022, 523] on span "Save" at bounding box center [1029, 525] width 20 height 9
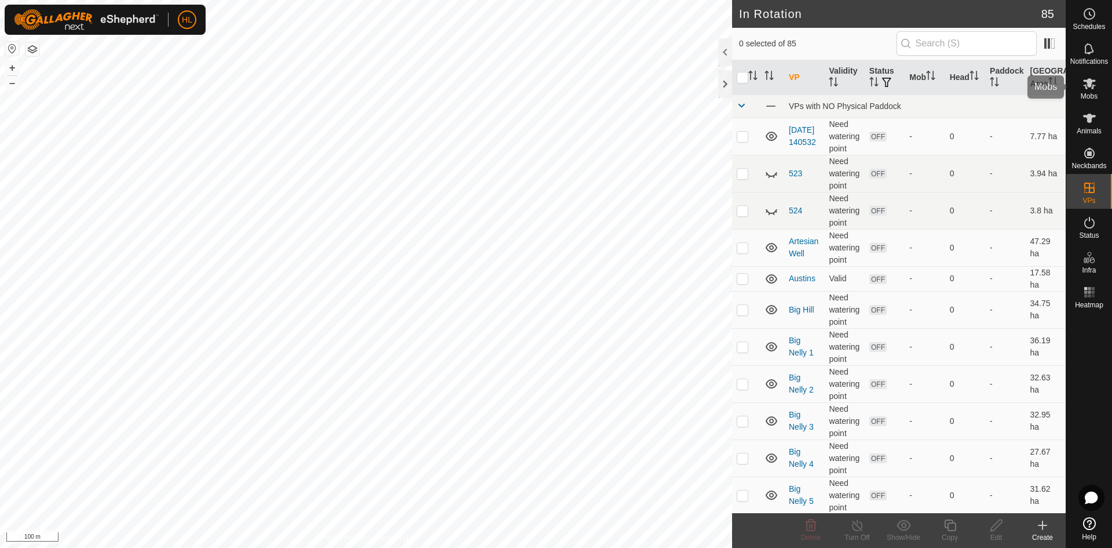
click at [1090, 93] on span "Mobs" at bounding box center [1089, 96] width 17 height 7
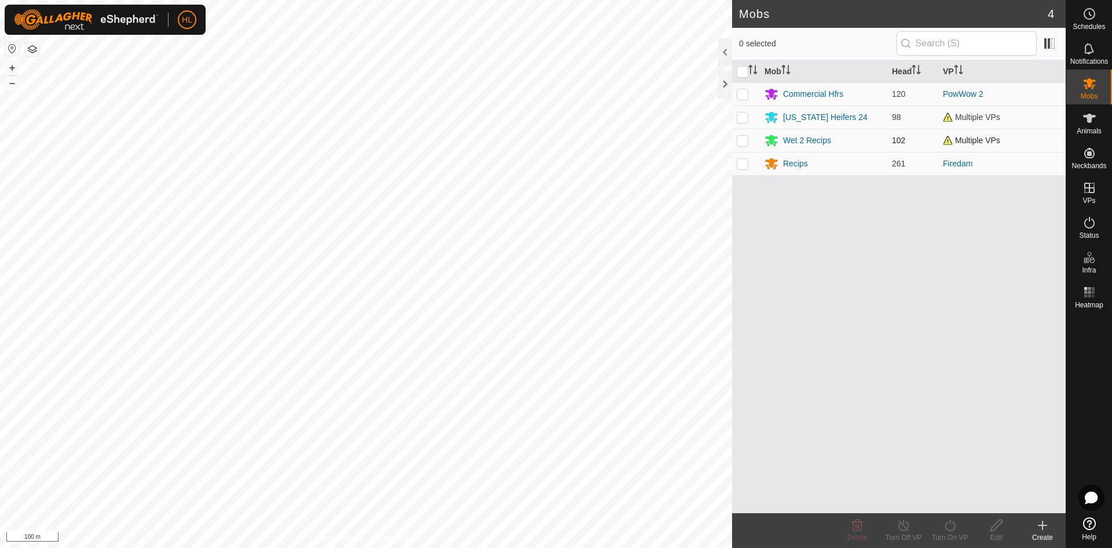
click at [743, 144] on p-checkbox at bounding box center [743, 140] width 12 height 9
checkbox input "true"
click at [945, 522] on icon at bounding box center [950, 525] width 14 height 14
click at [935, 493] on link "Now" at bounding box center [985, 499] width 115 height 23
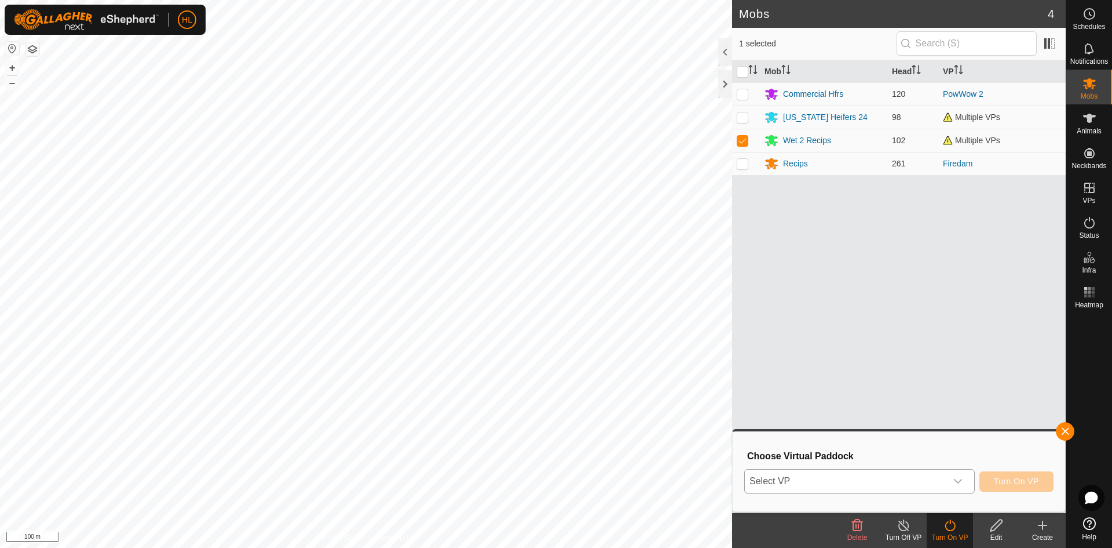
click at [799, 481] on span "Select VP" at bounding box center [846, 480] width 202 height 23
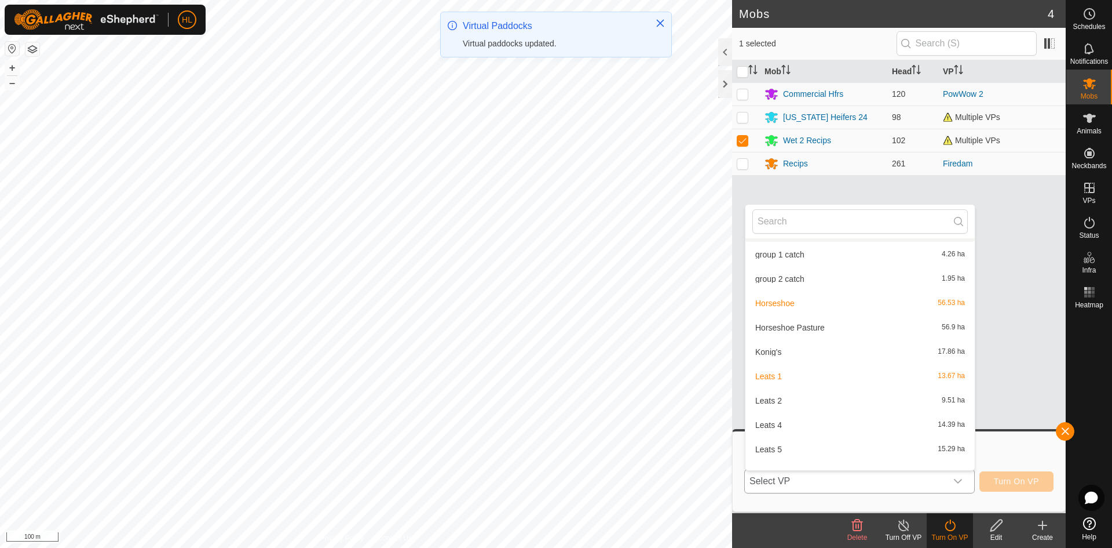
scroll to position [534, 0]
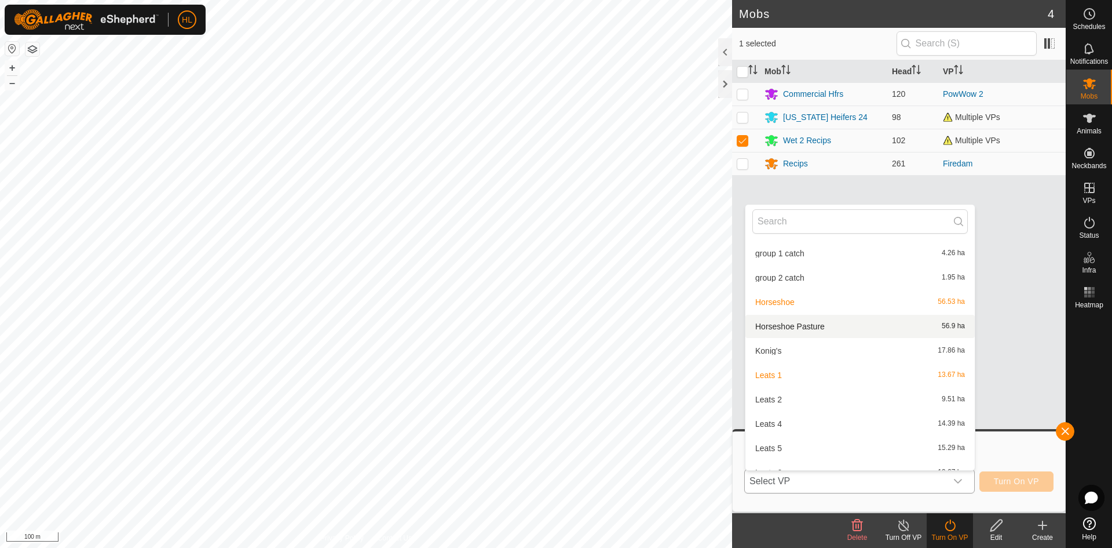
click at [794, 329] on li "Horseshoe Pasture 56.9 ha" at bounding box center [860, 326] width 229 height 23
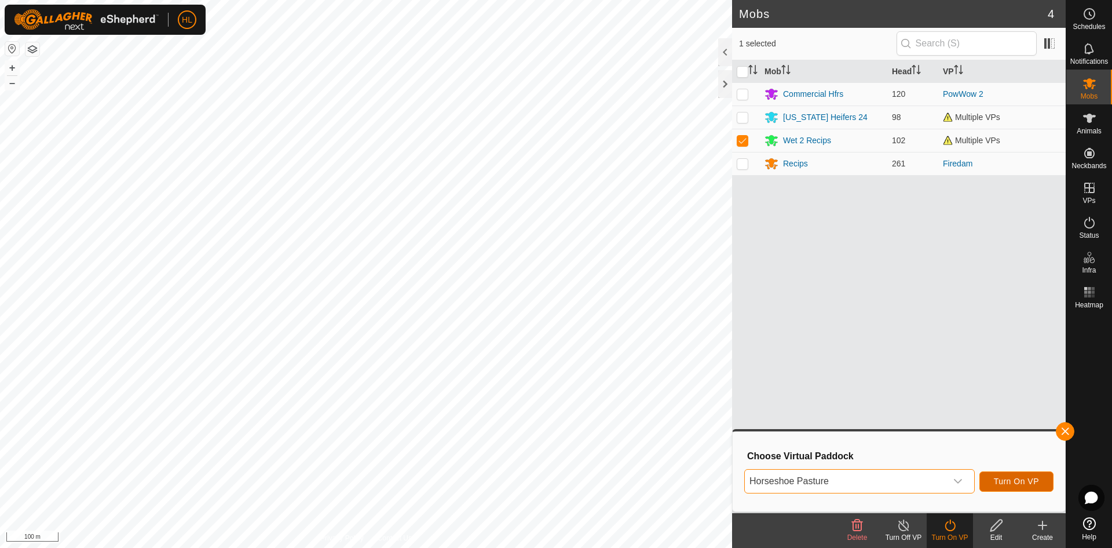
click at [1014, 479] on span "Turn On VP" at bounding box center [1016, 480] width 45 height 9
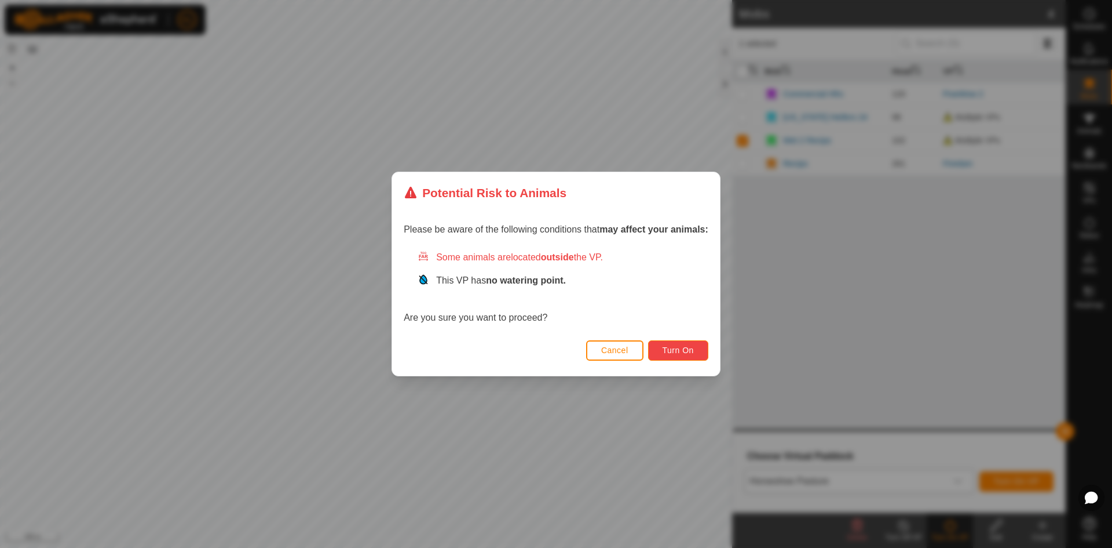
click at [670, 355] on button "Turn On" at bounding box center [678, 350] width 60 height 20
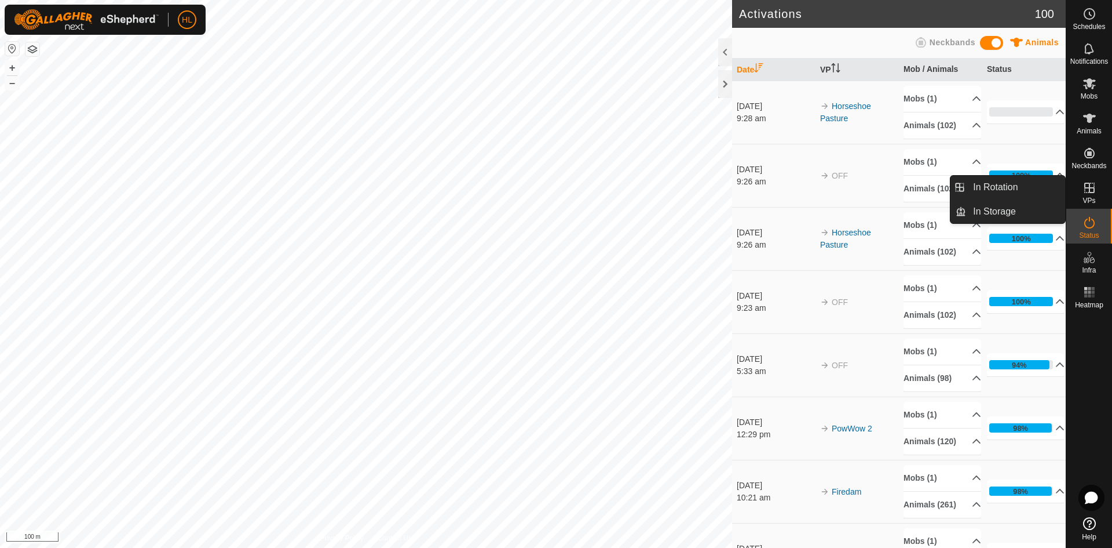
click at [1086, 187] on icon at bounding box center [1090, 188] width 14 height 14
click at [1020, 185] on link "In Rotation" at bounding box center [1015, 187] width 99 height 23
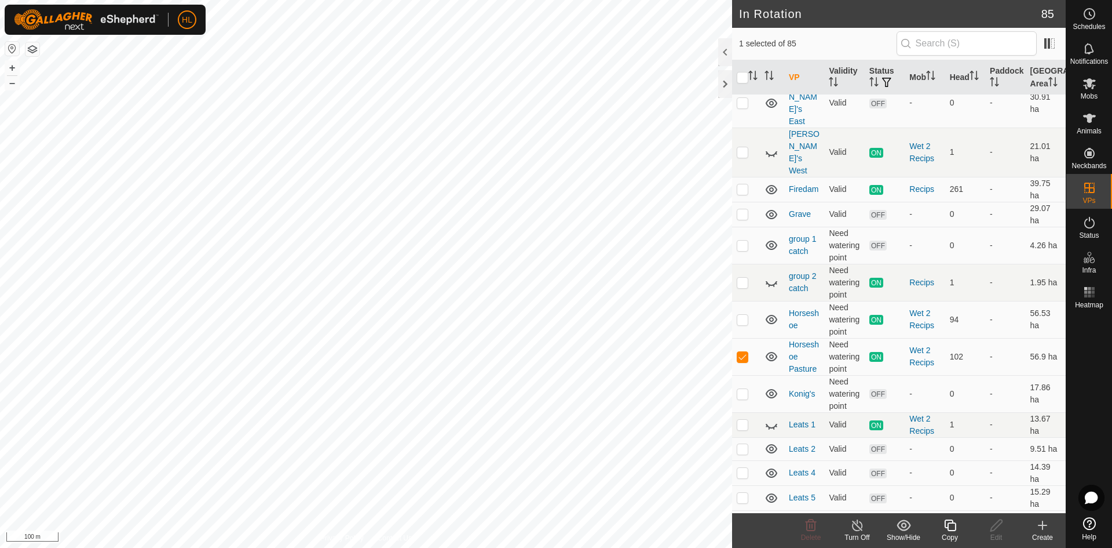
scroll to position [637, 0]
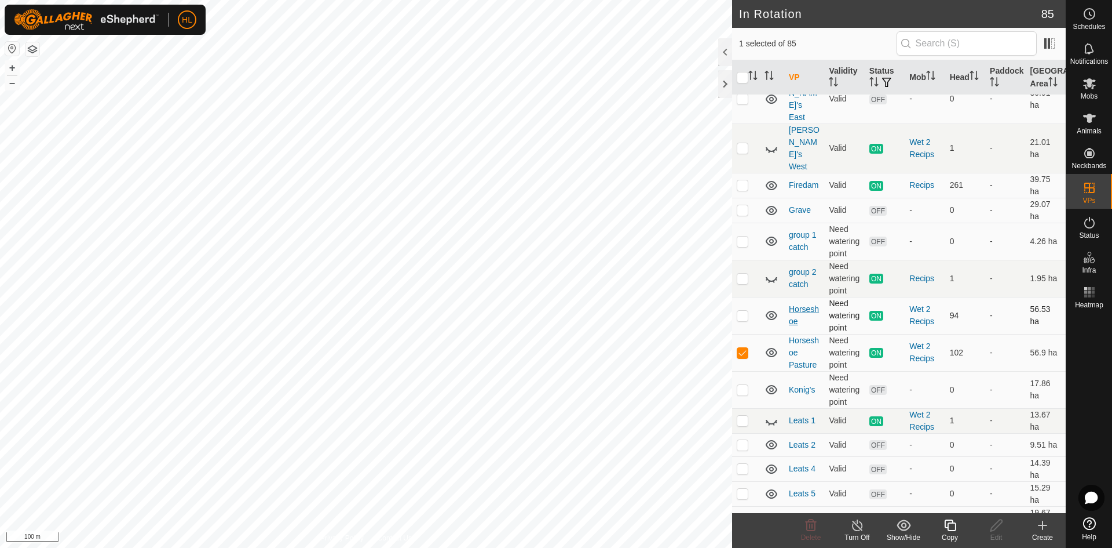
click at [798, 304] on link "Horseshoe" at bounding box center [804, 314] width 30 height 21
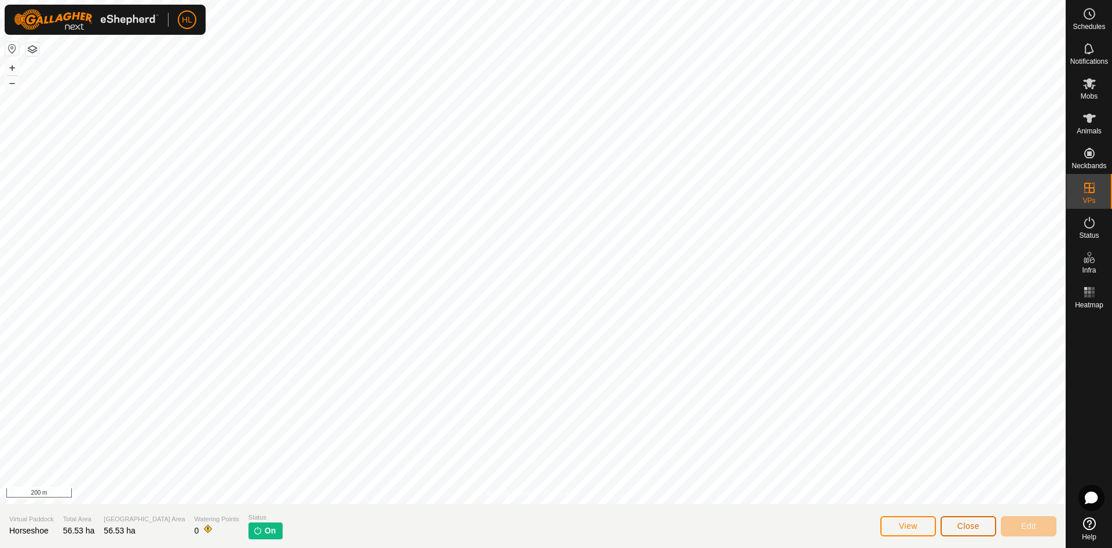
click at [981, 528] on button "Close" at bounding box center [969, 526] width 56 height 20
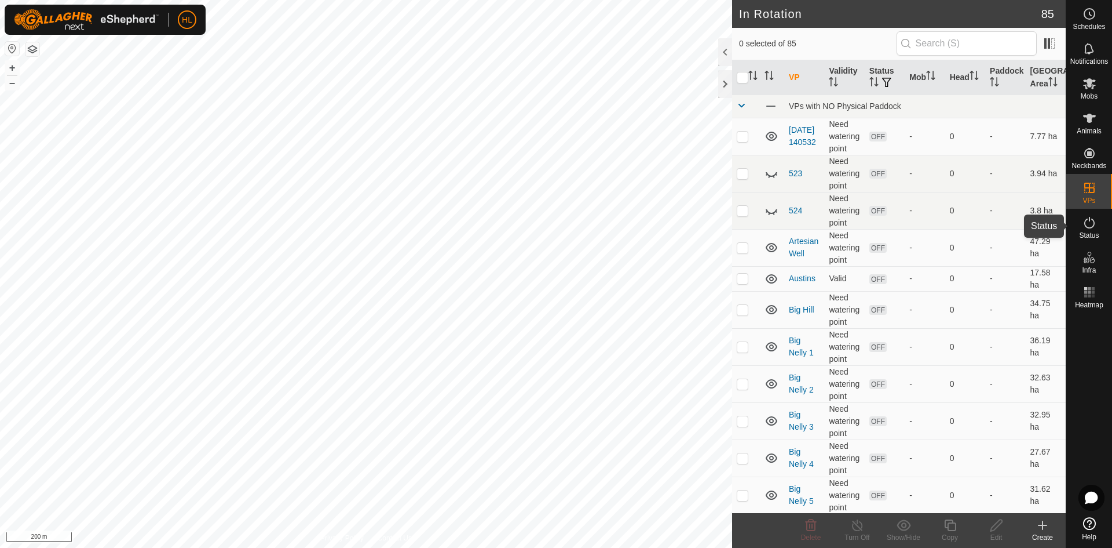
click at [1103, 218] on div "Status" at bounding box center [1090, 226] width 46 height 35
click at [1096, 225] on icon at bounding box center [1090, 223] width 14 height 14
